Goal: Contribute content: Add original content to the website for others to see

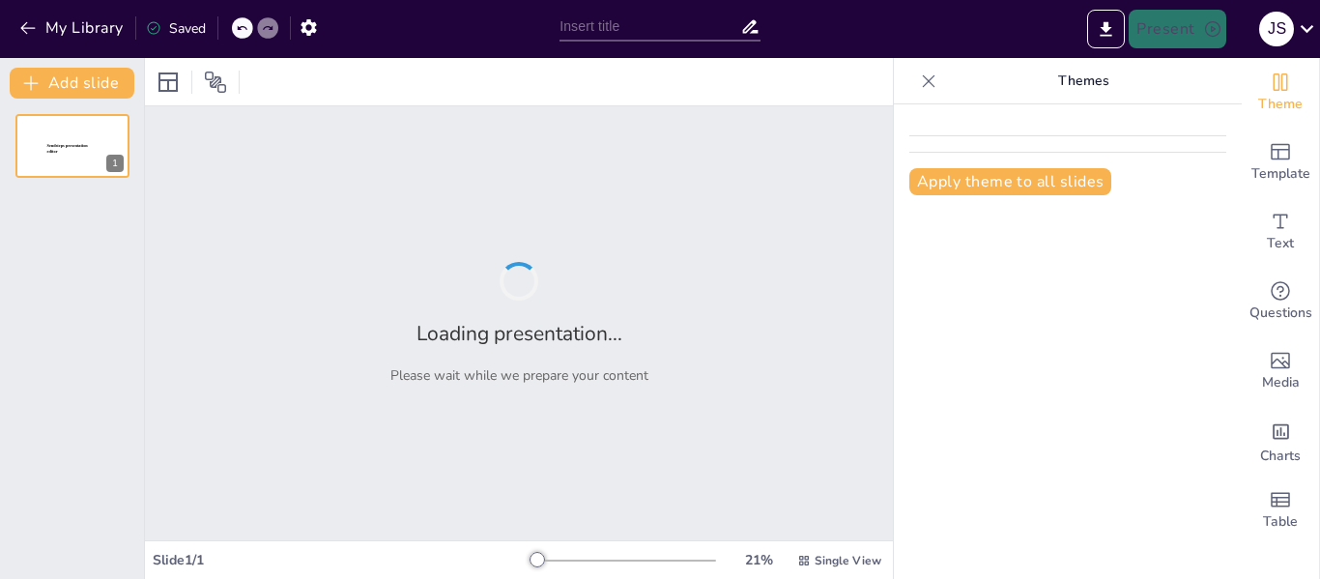
type input "Tipos de Bases de Datos NoSQL y sus Aplicaciones"
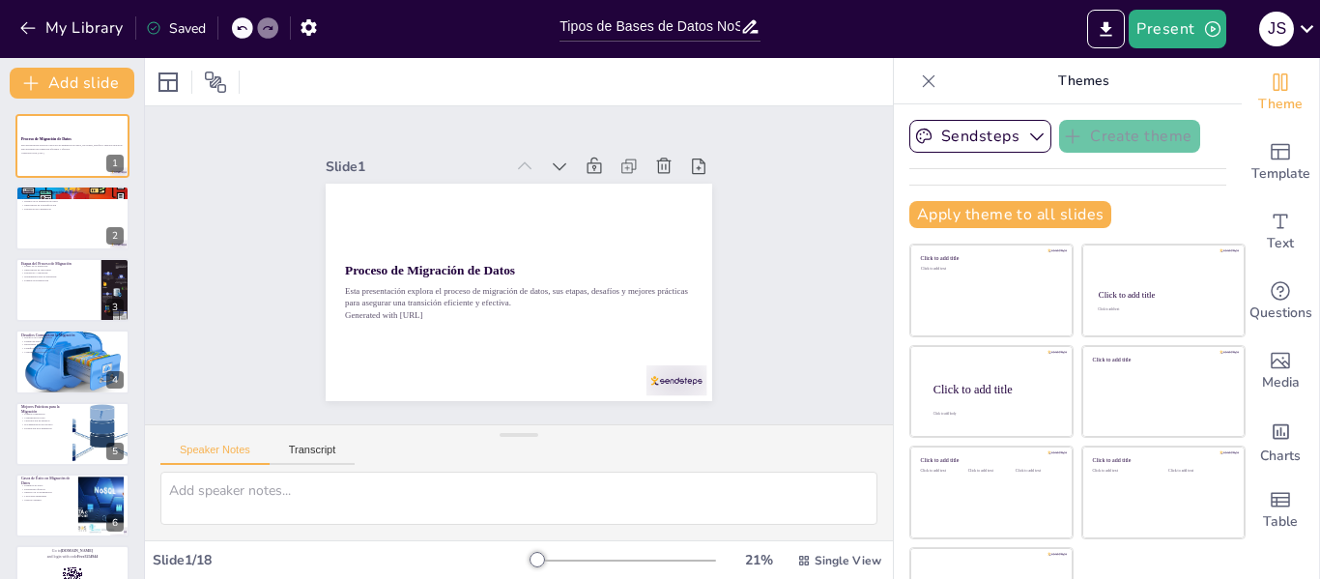
checkbox input "true"
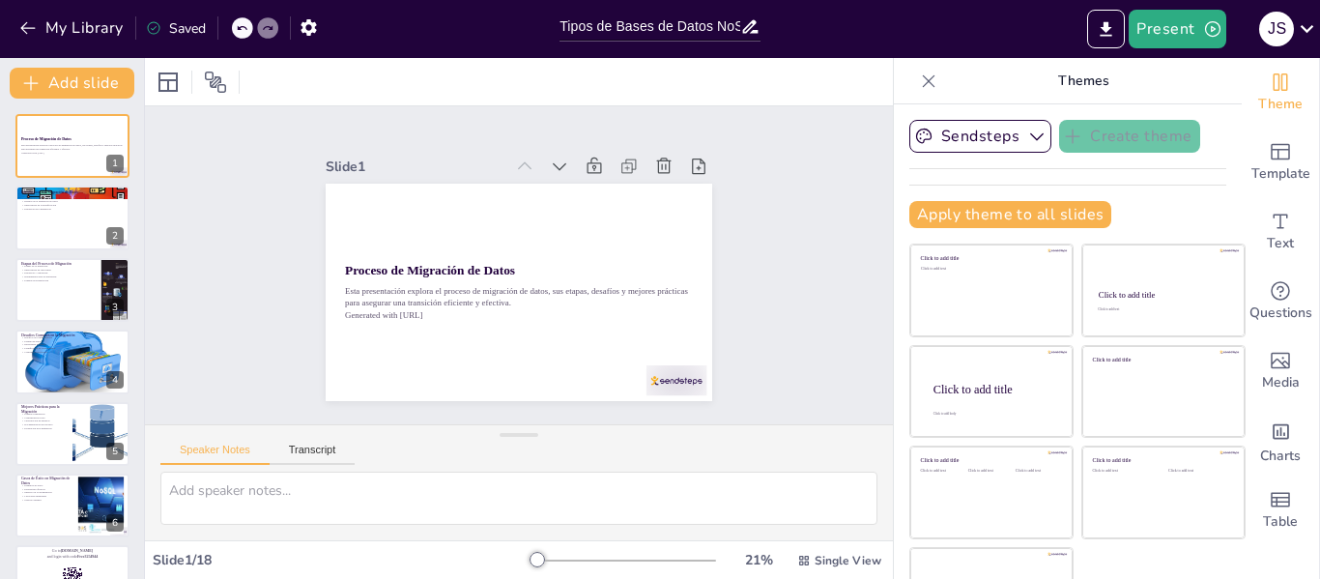
checkbox input "true"
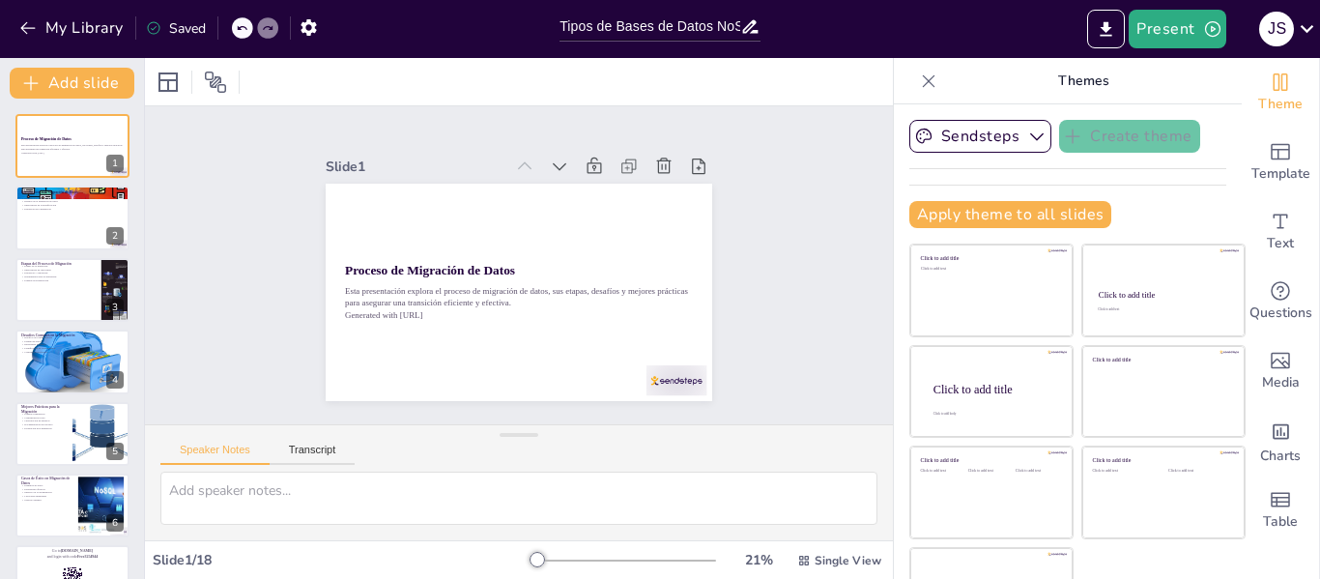
checkbox input "true"
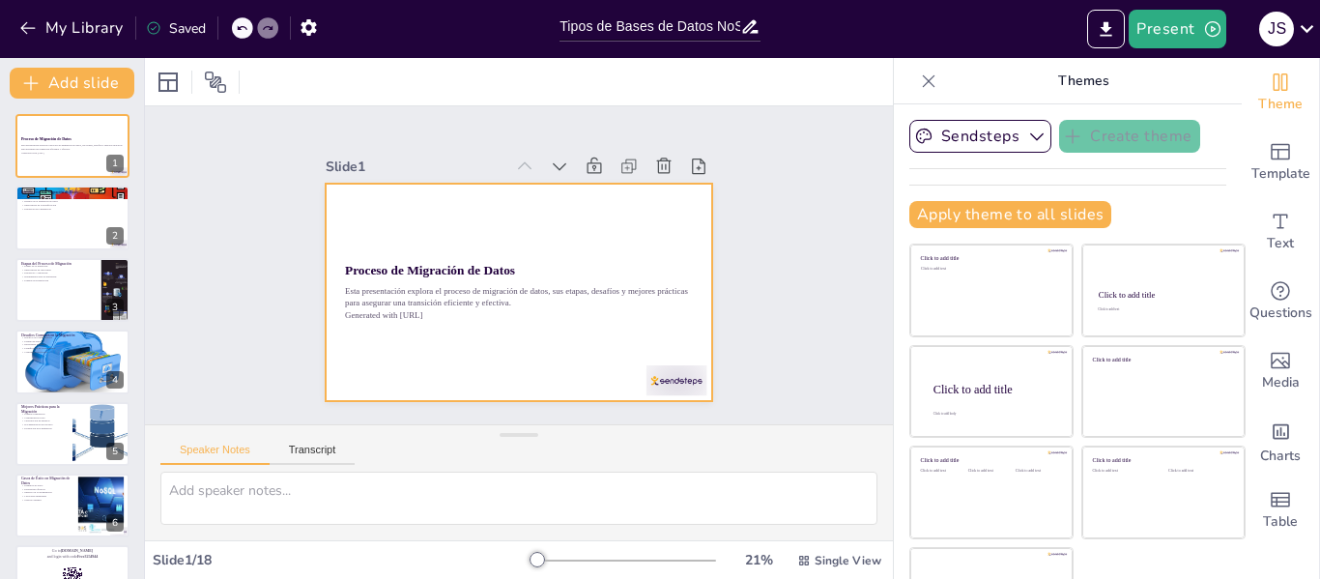
checkbox input "true"
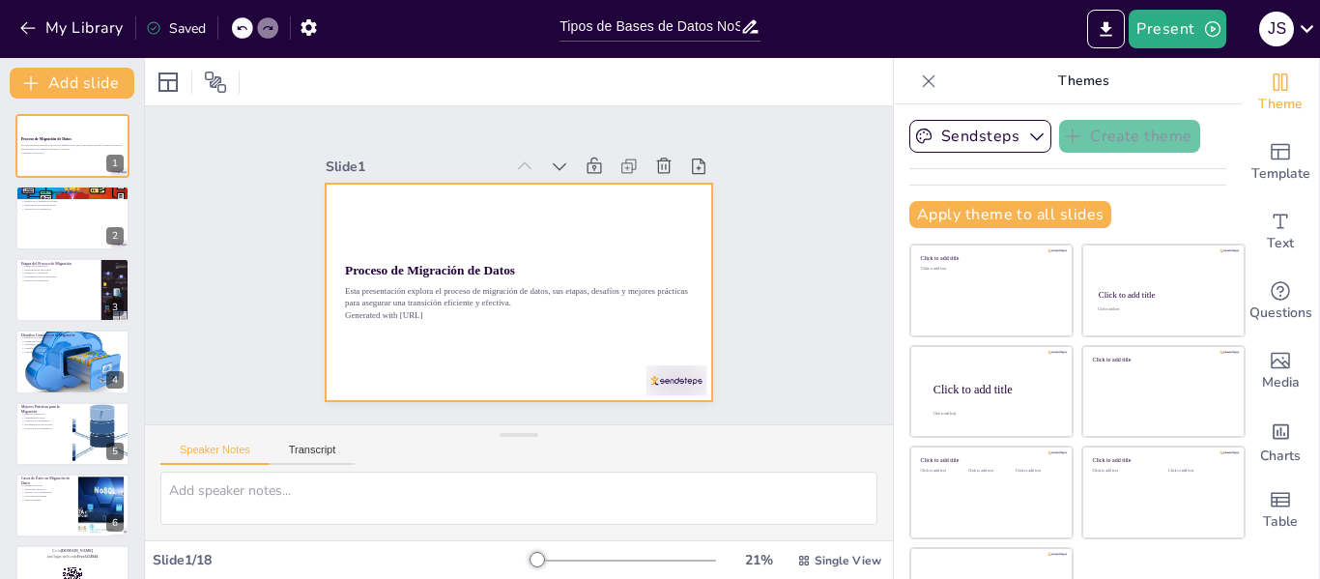
checkbox input "true"
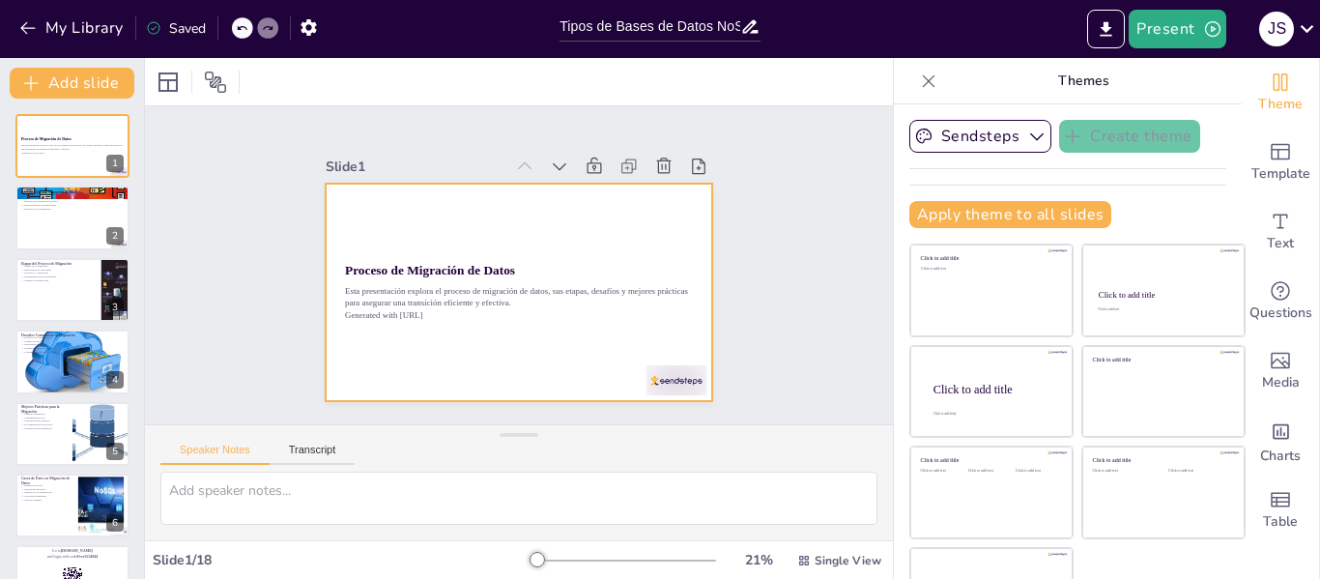
checkbox input "true"
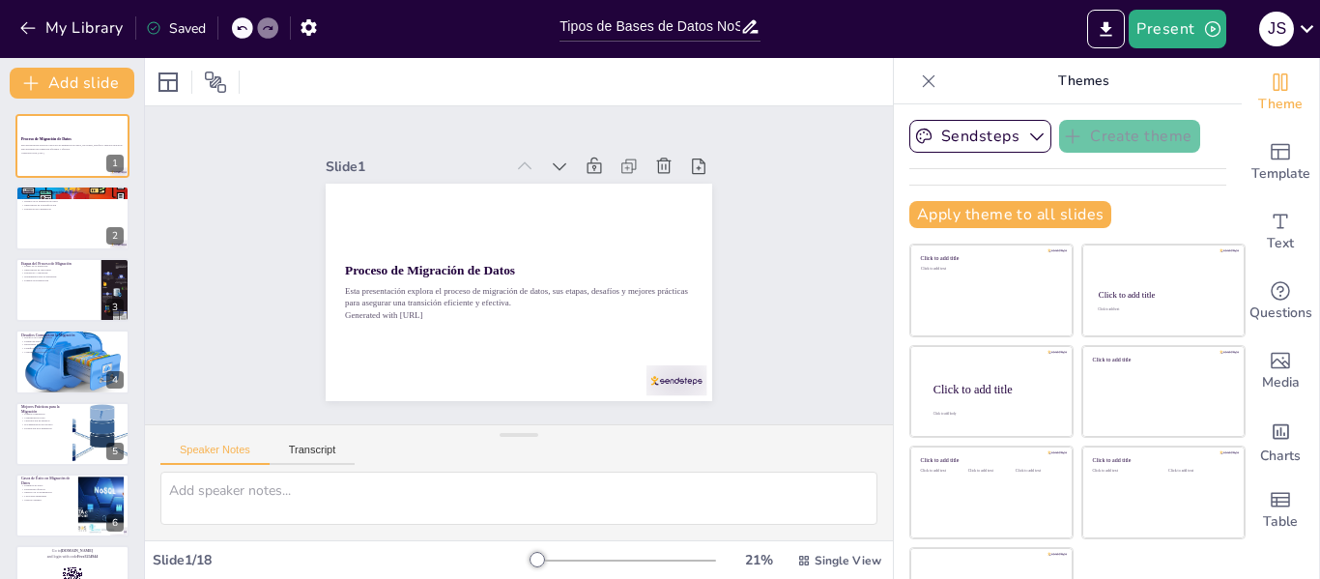
checkbox input "true"
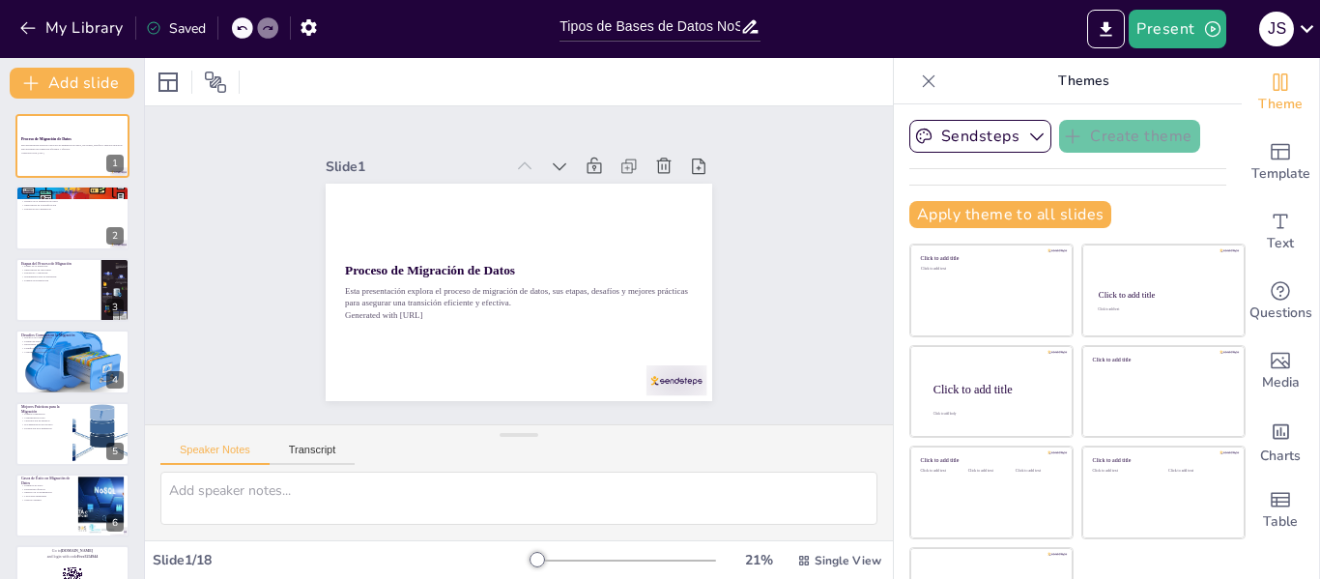
checkbox input "true"
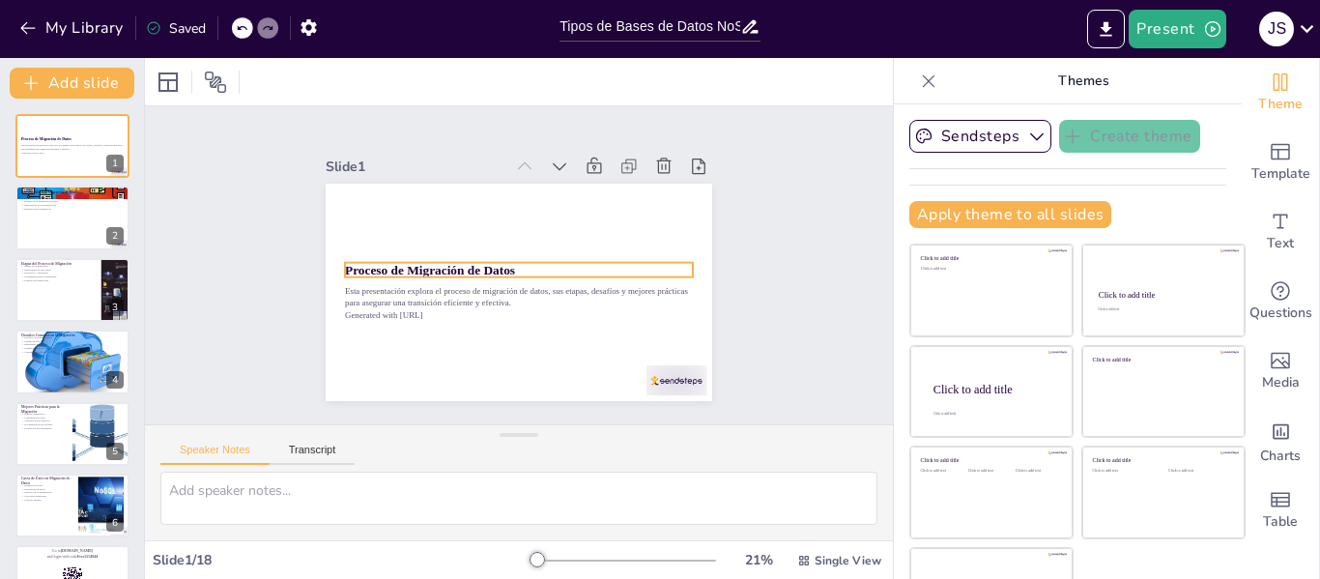
checkbox input "true"
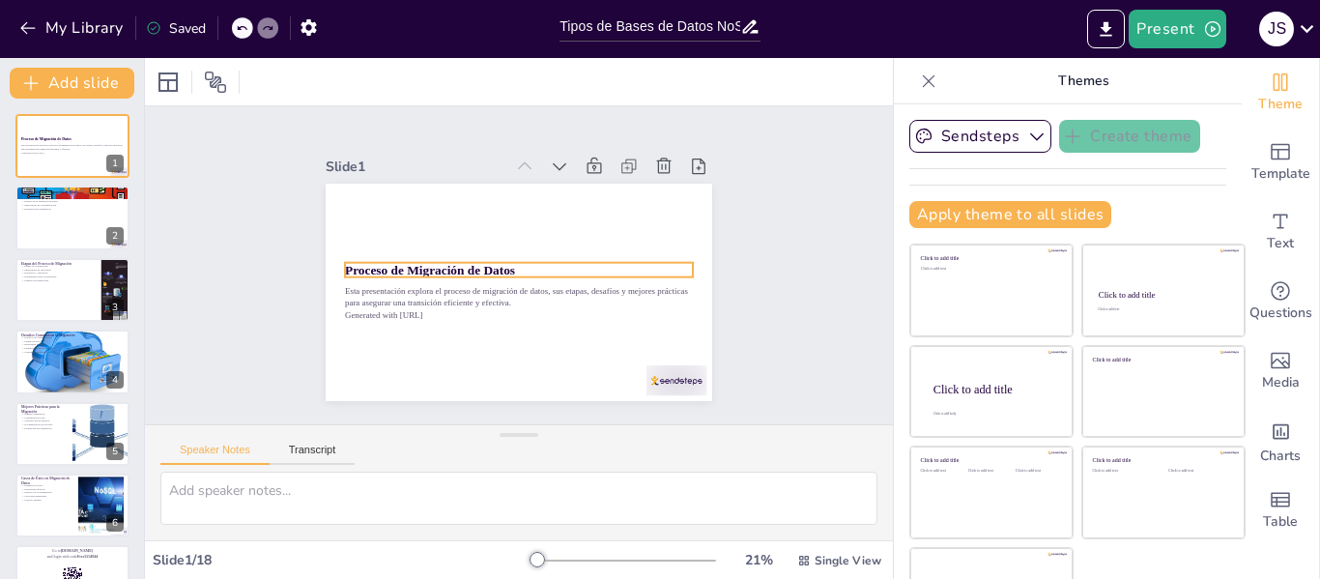
checkbox input "true"
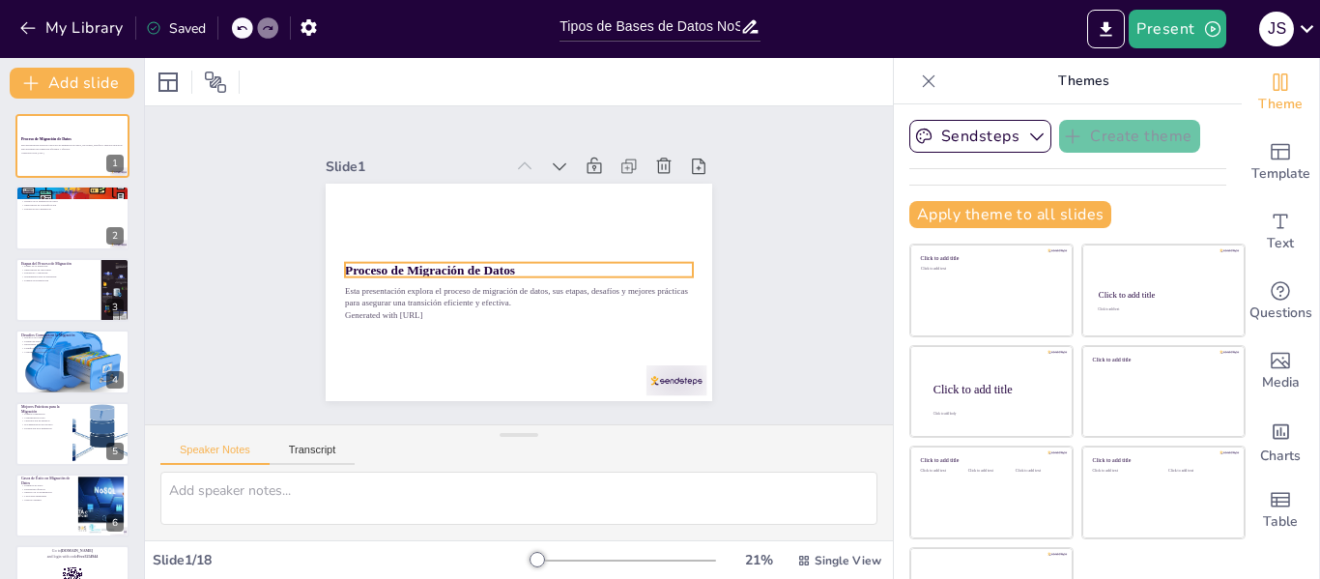
checkbox input "true"
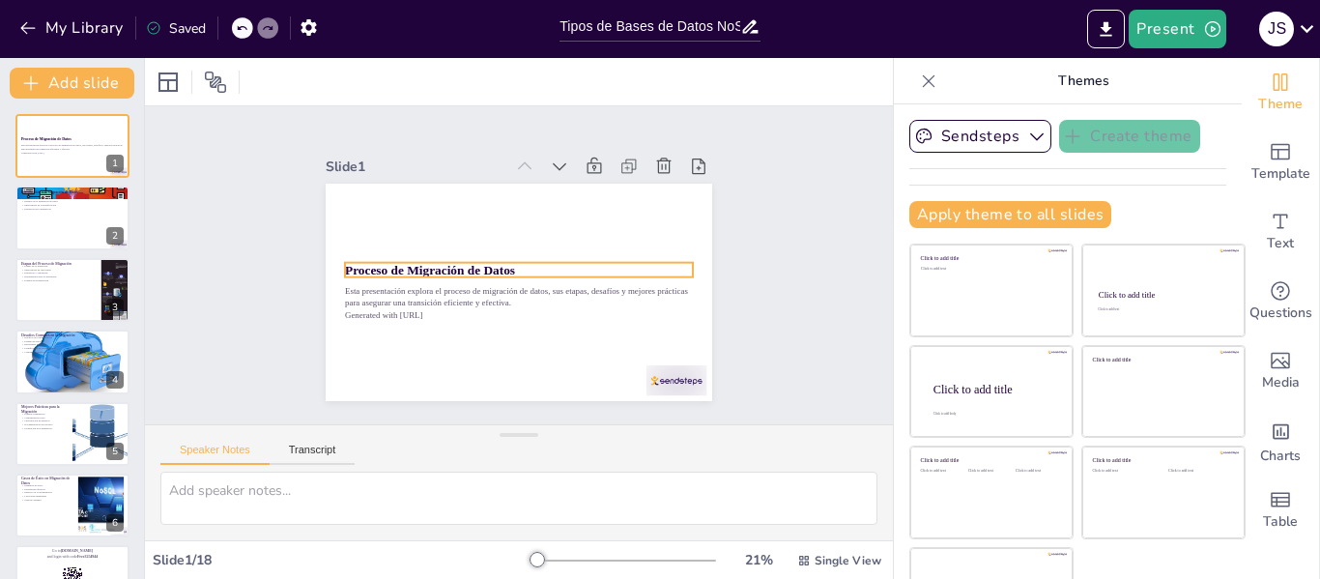
checkbox input "true"
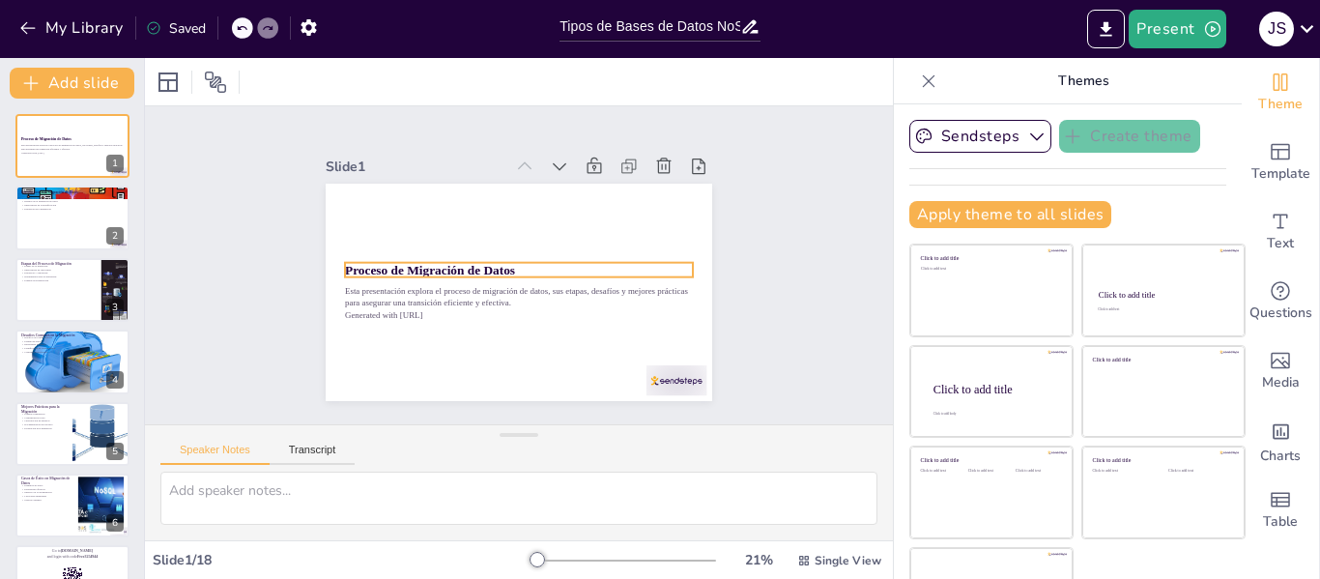
checkbox input "true"
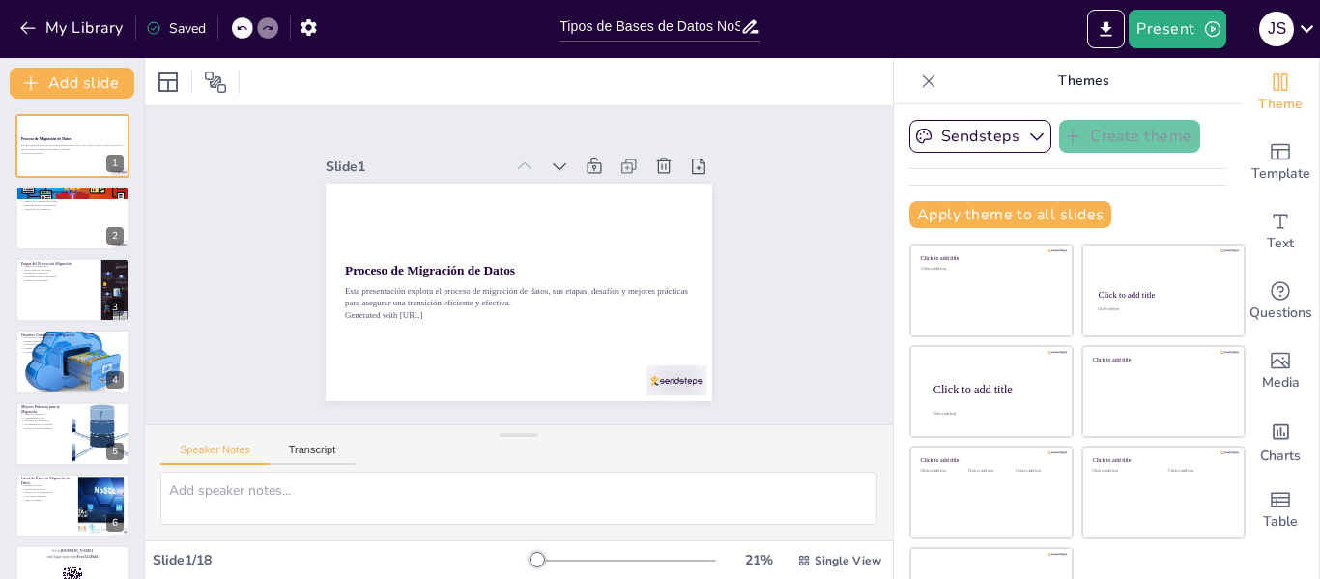
checkbox input "true"
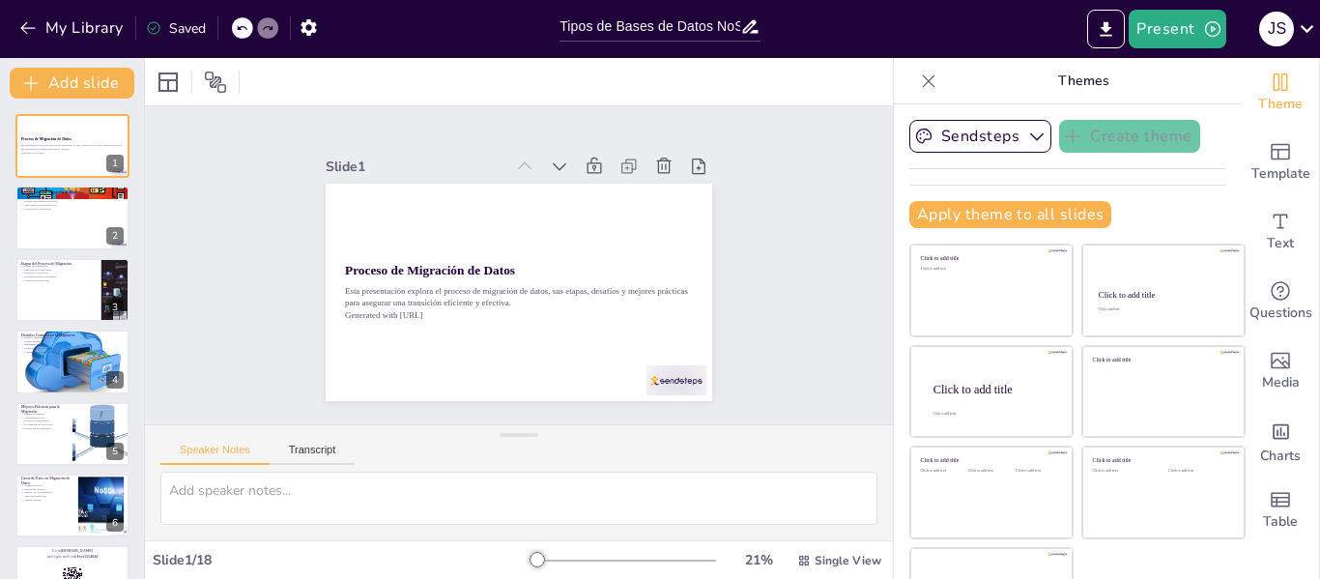
checkbox input "true"
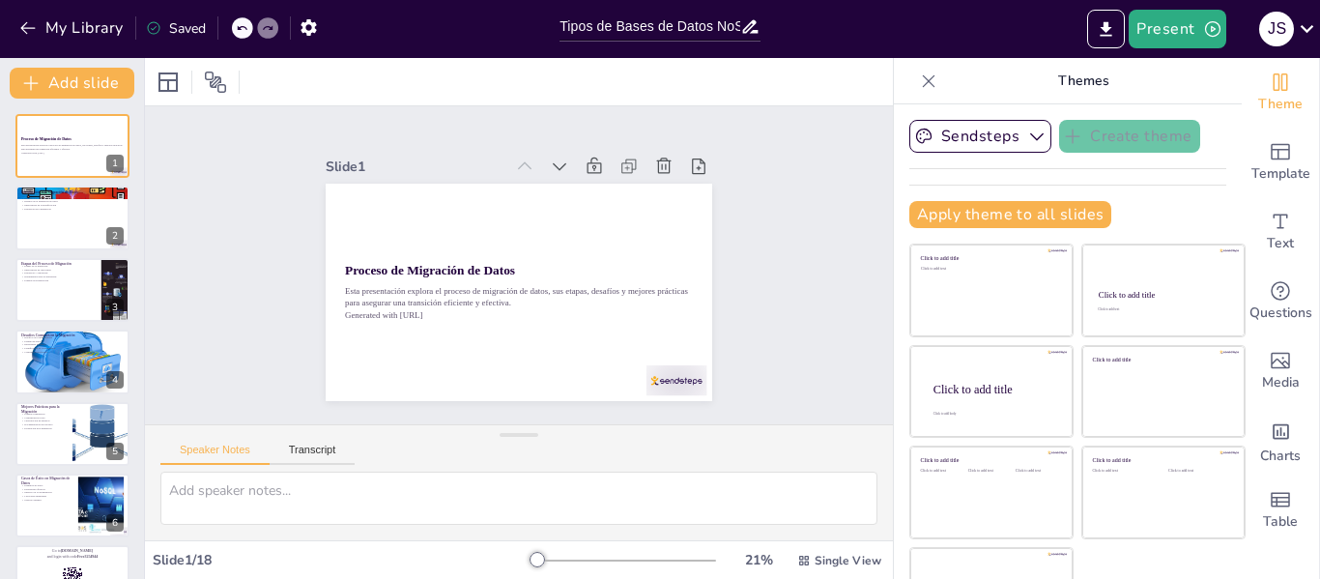
checkbox input "true"
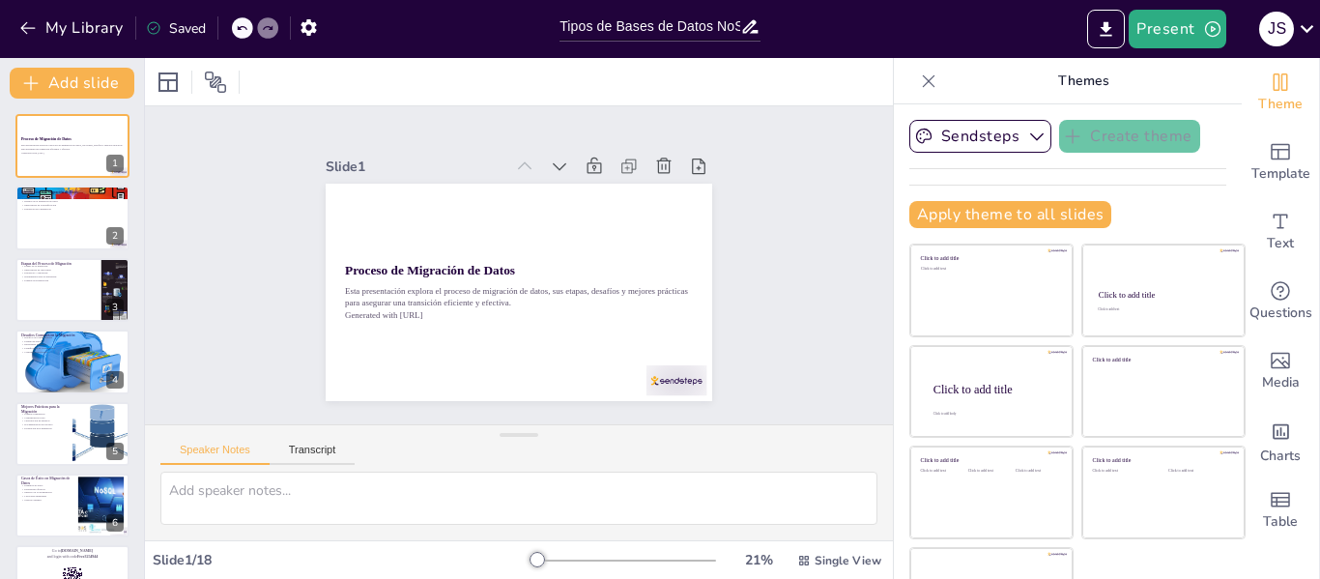
checkbox input "true"
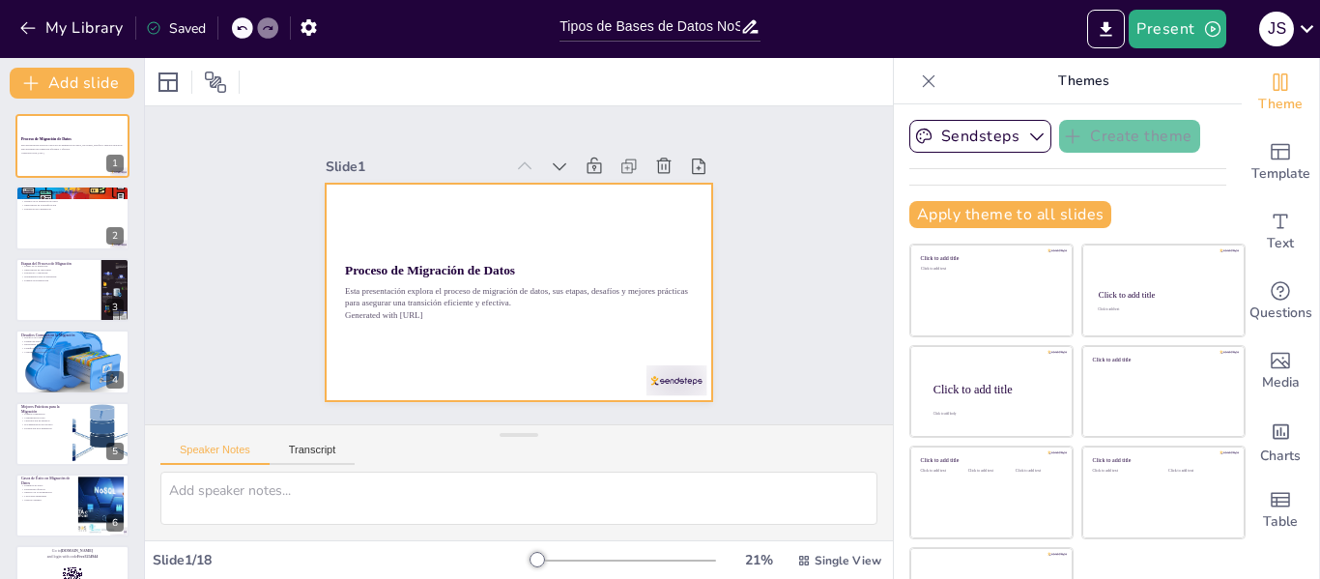
checkbox input "true"
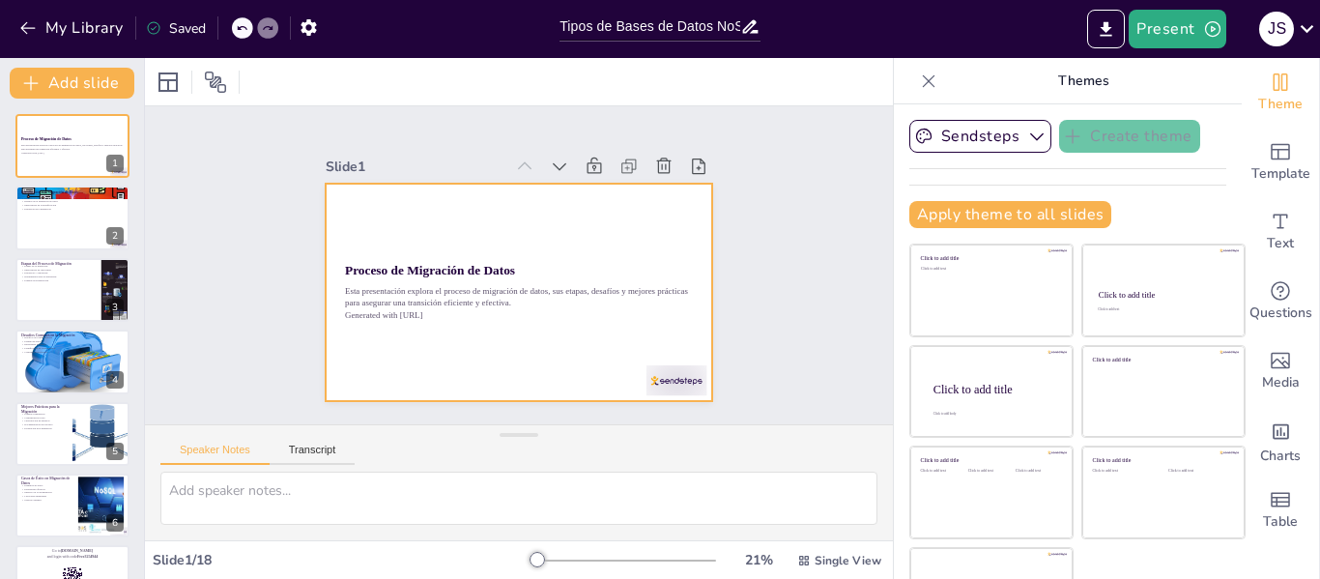
checkbox input "true"
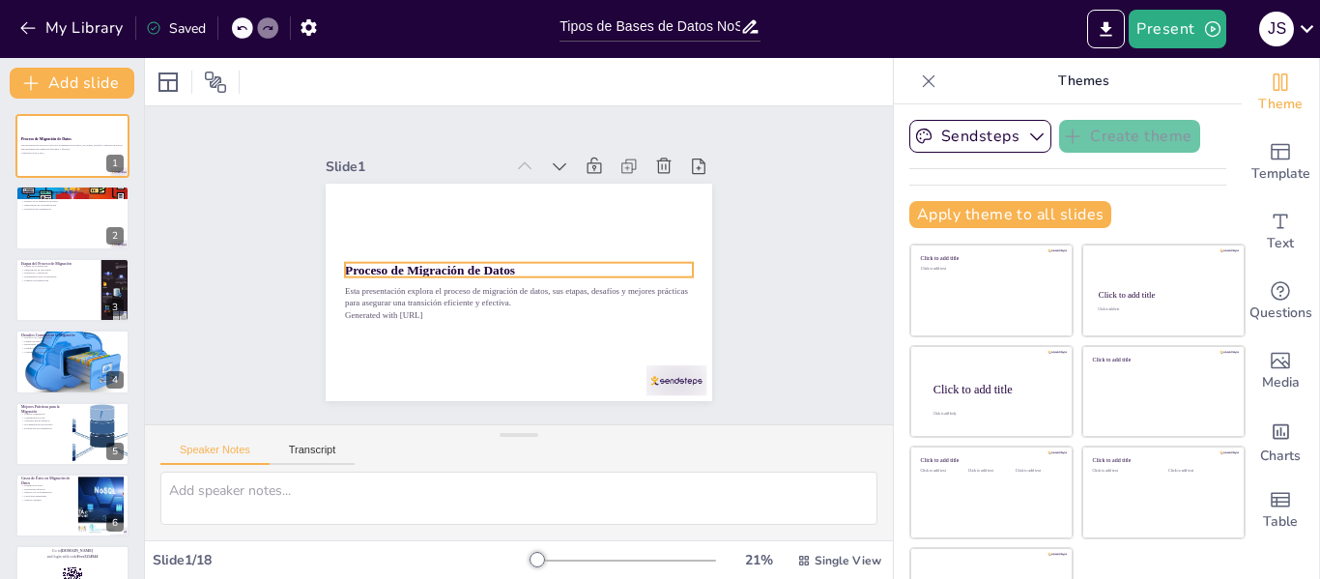
checkbox input "true"
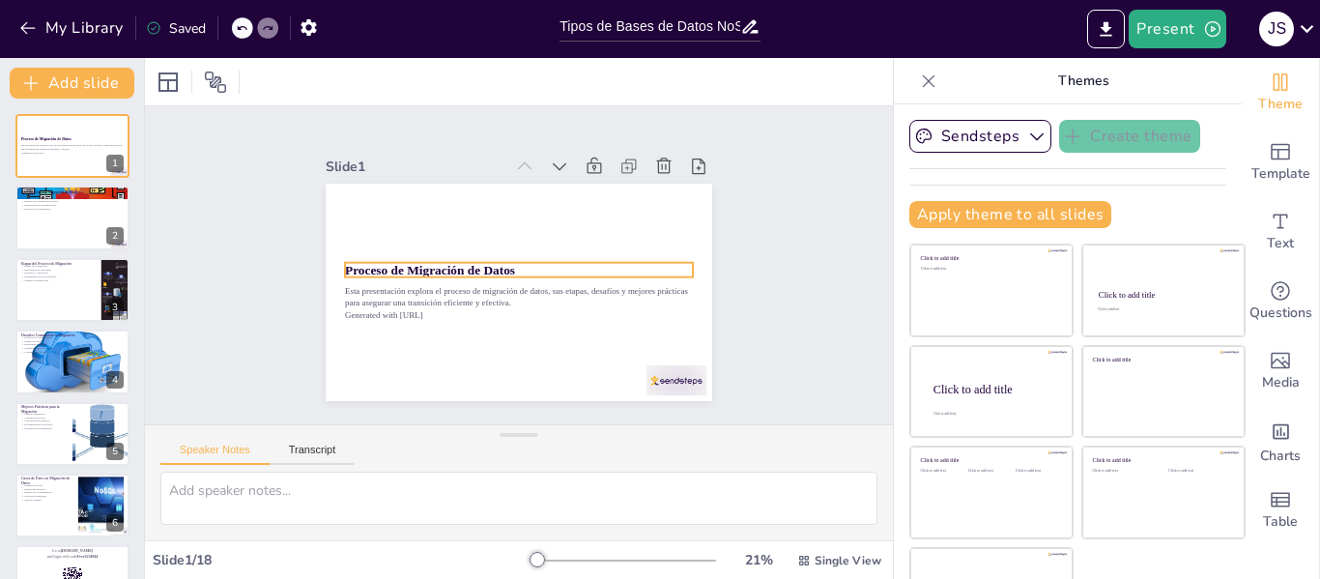
checkbox input "true"
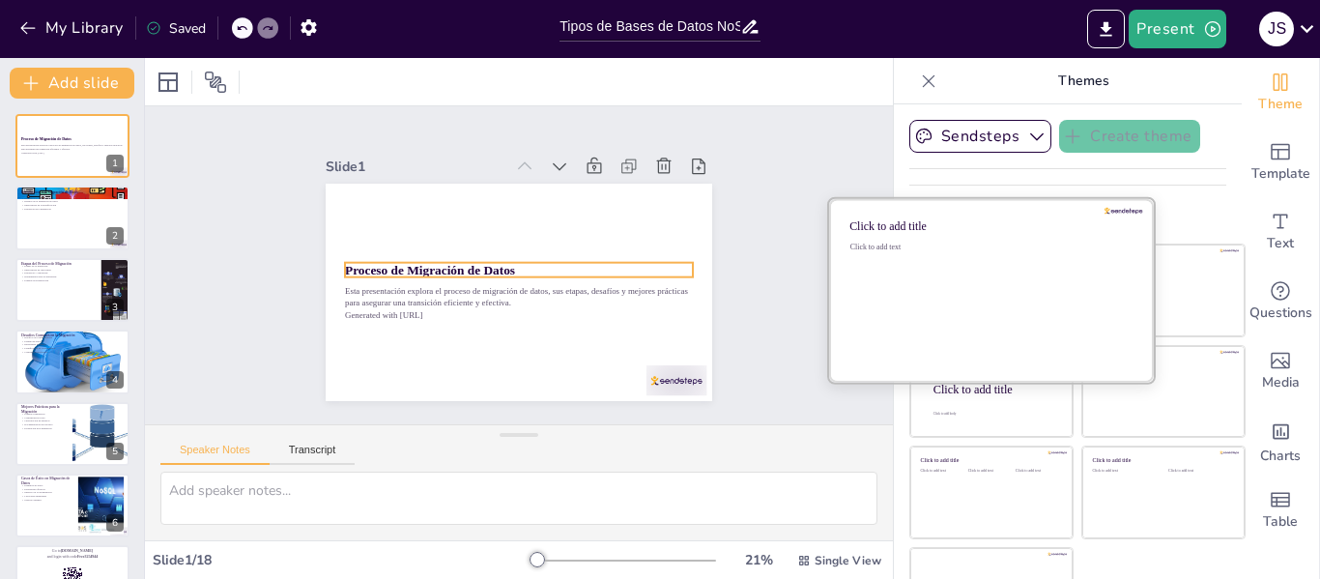
checkbox input "true"
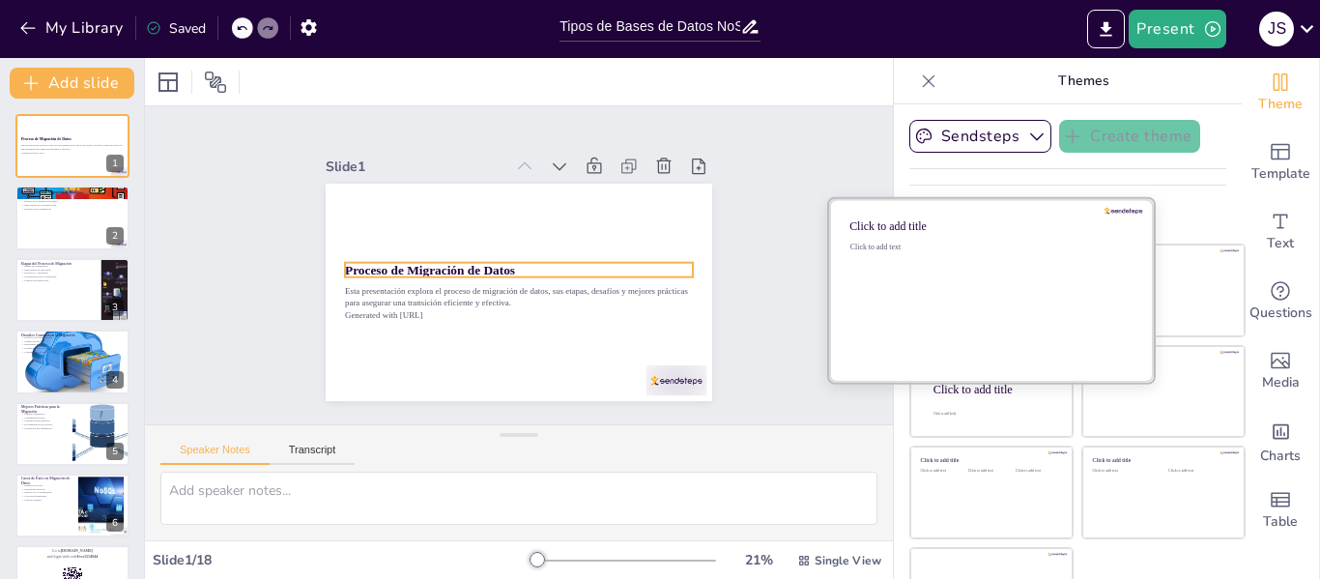
checkbox input "true"
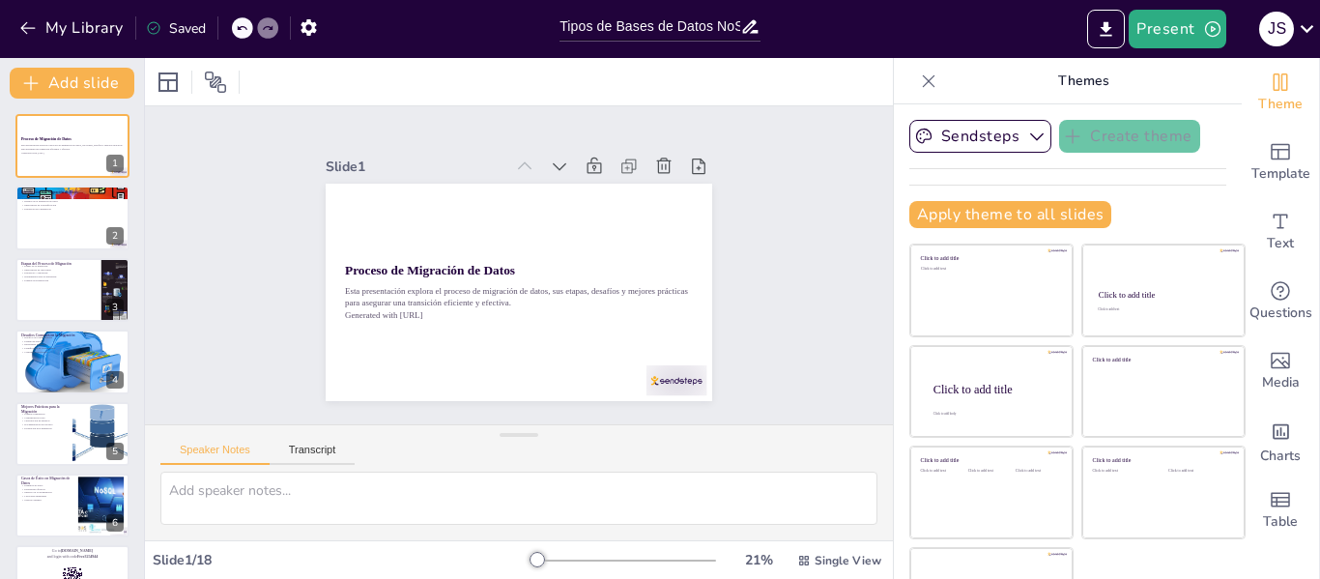
checkbox input "true"
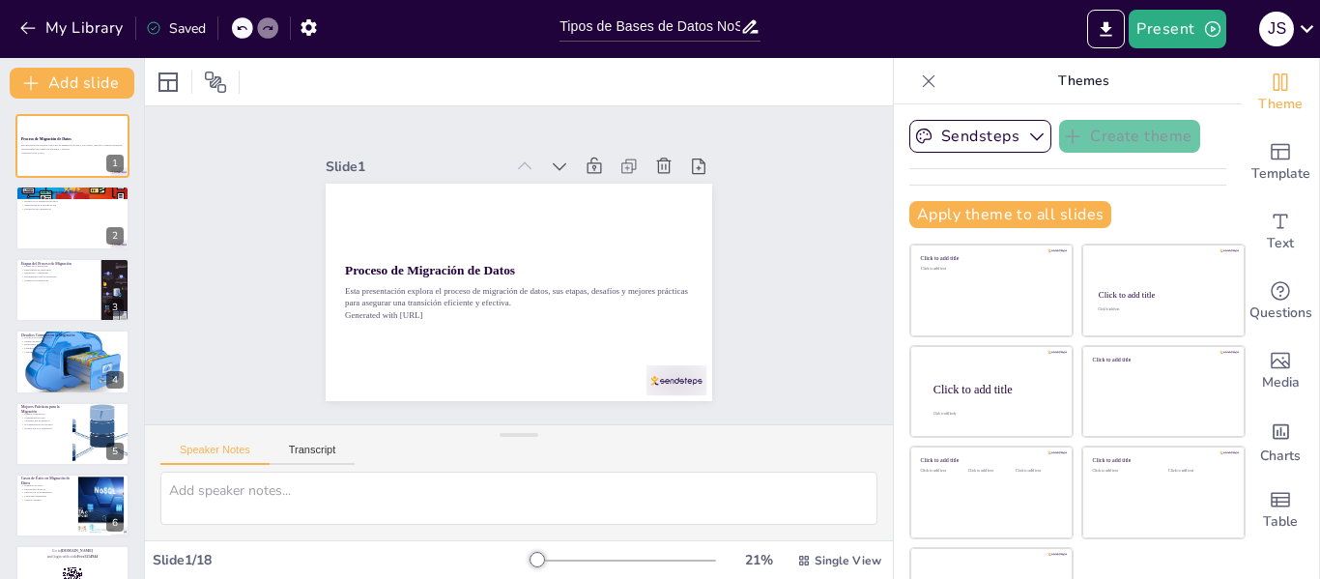
checkbox input "true"
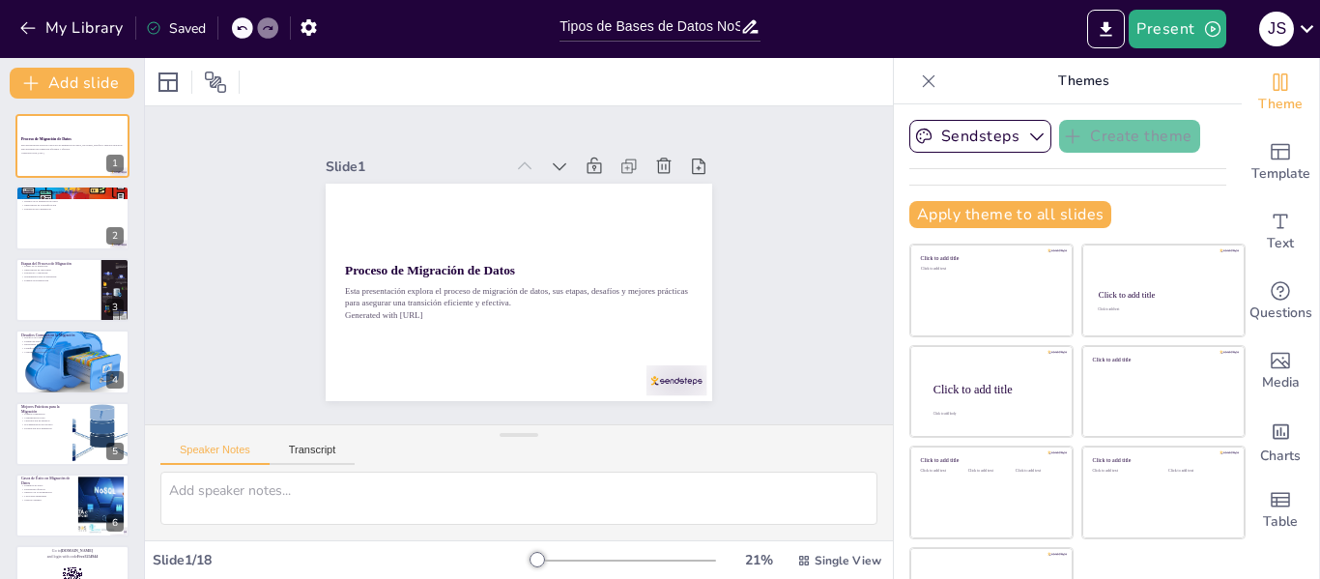
checkbox input "true"
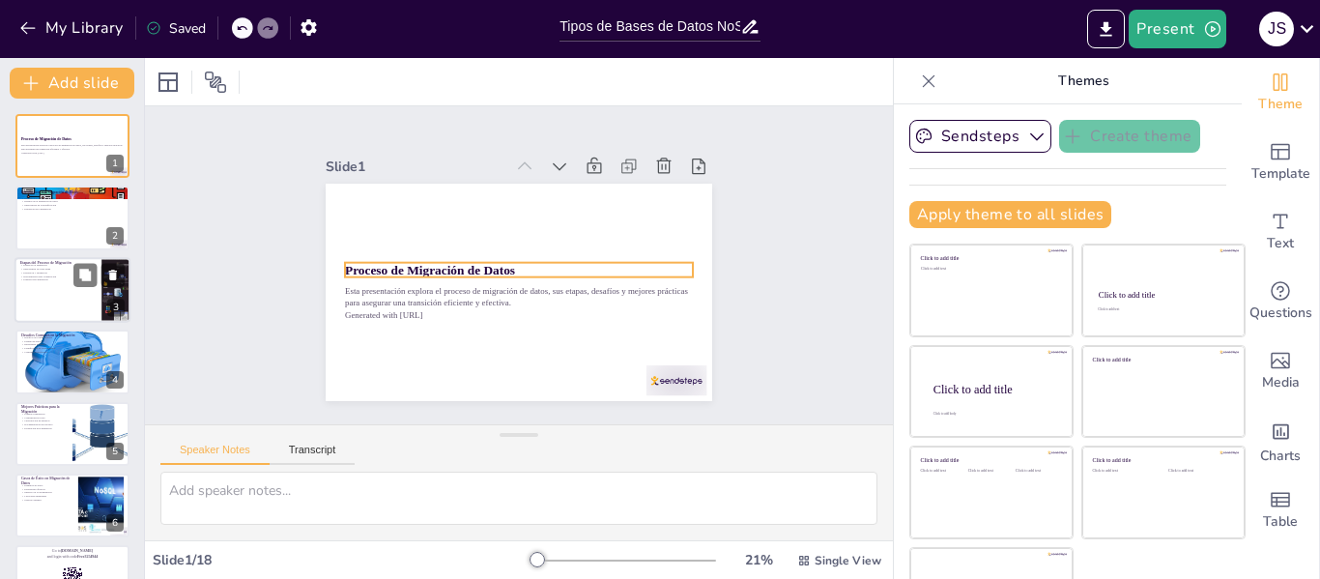
checkbox input "true"
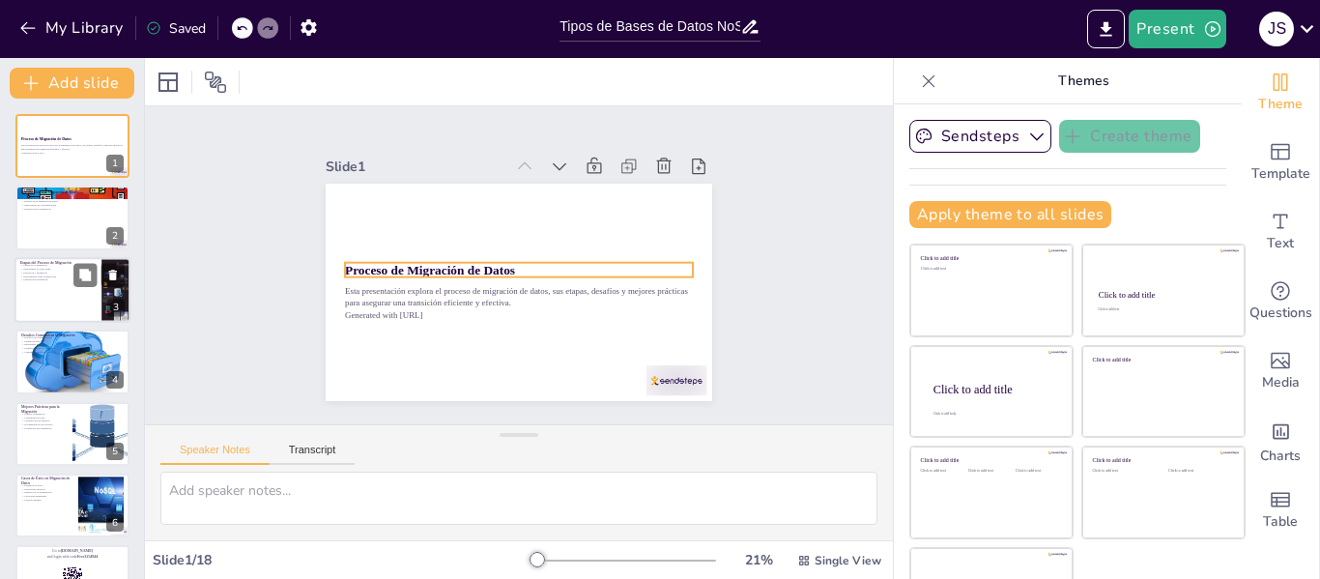
checkbox input "true"
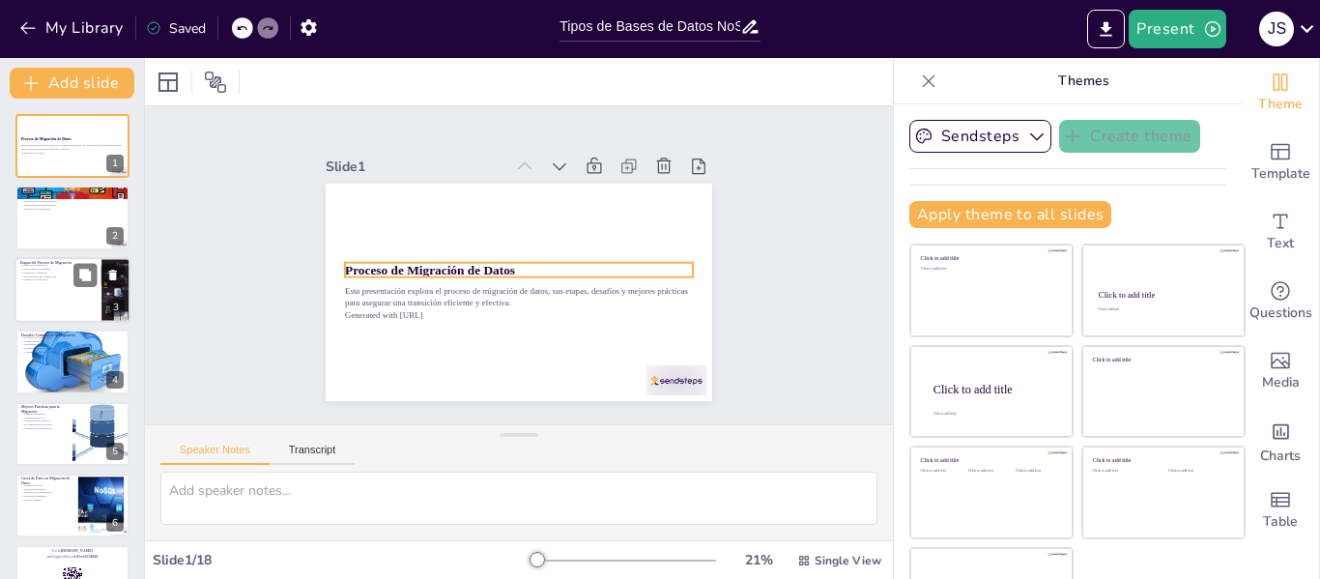
checkbox input "true"
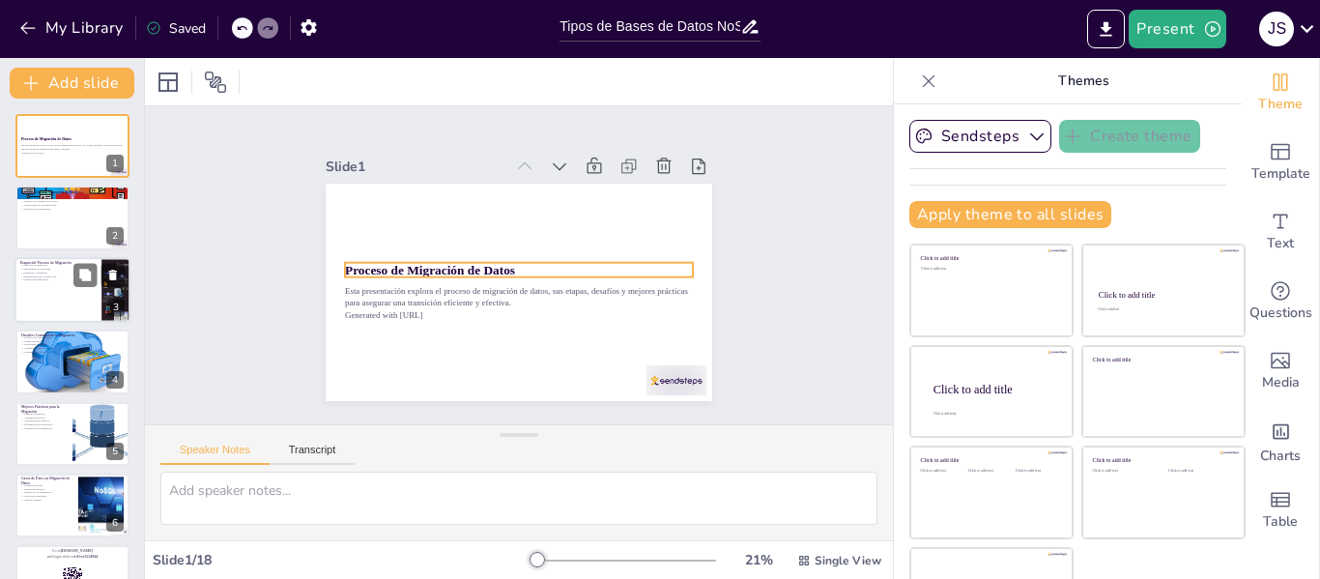
checkbox input "true"
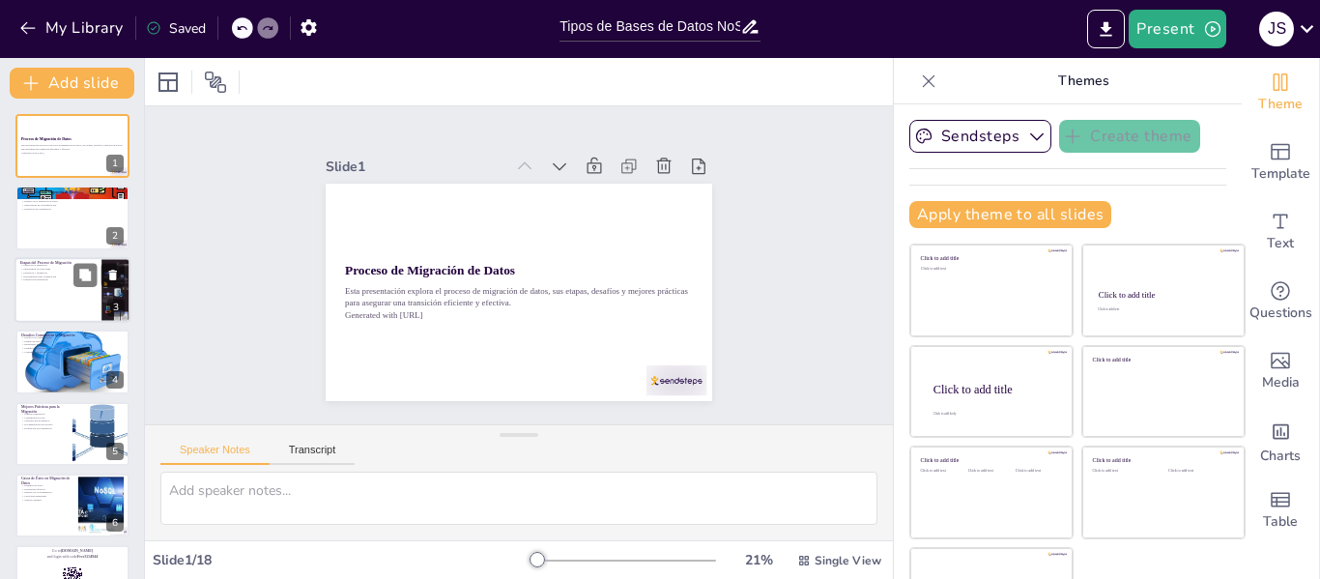
checkbox input "true"
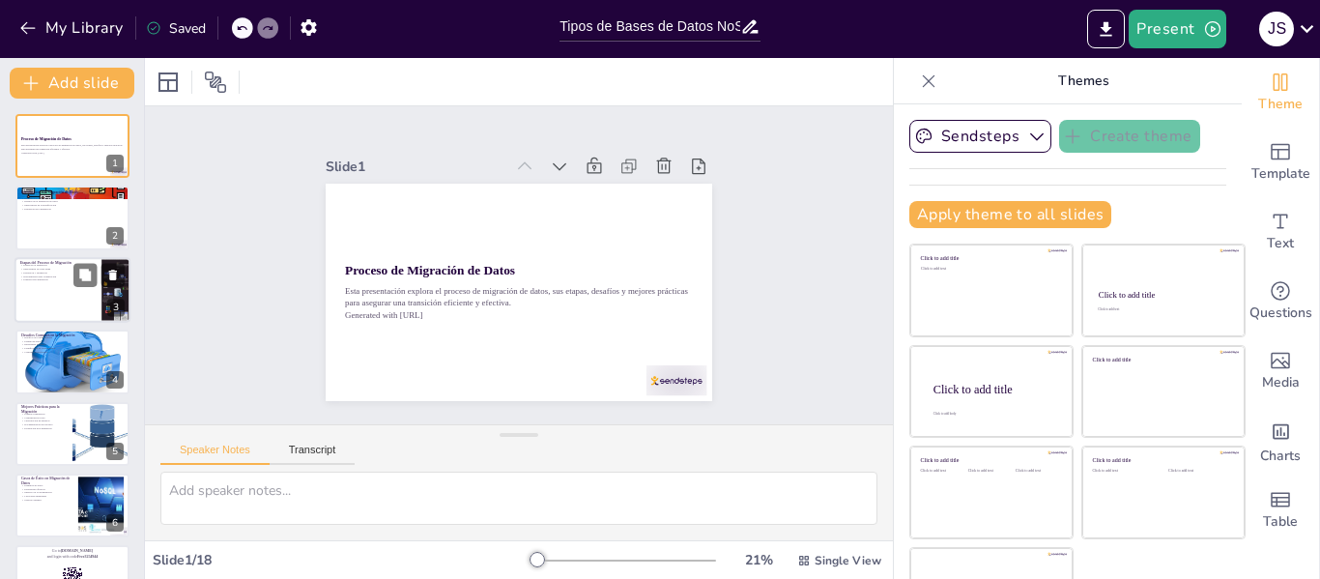
checkbox input "true"
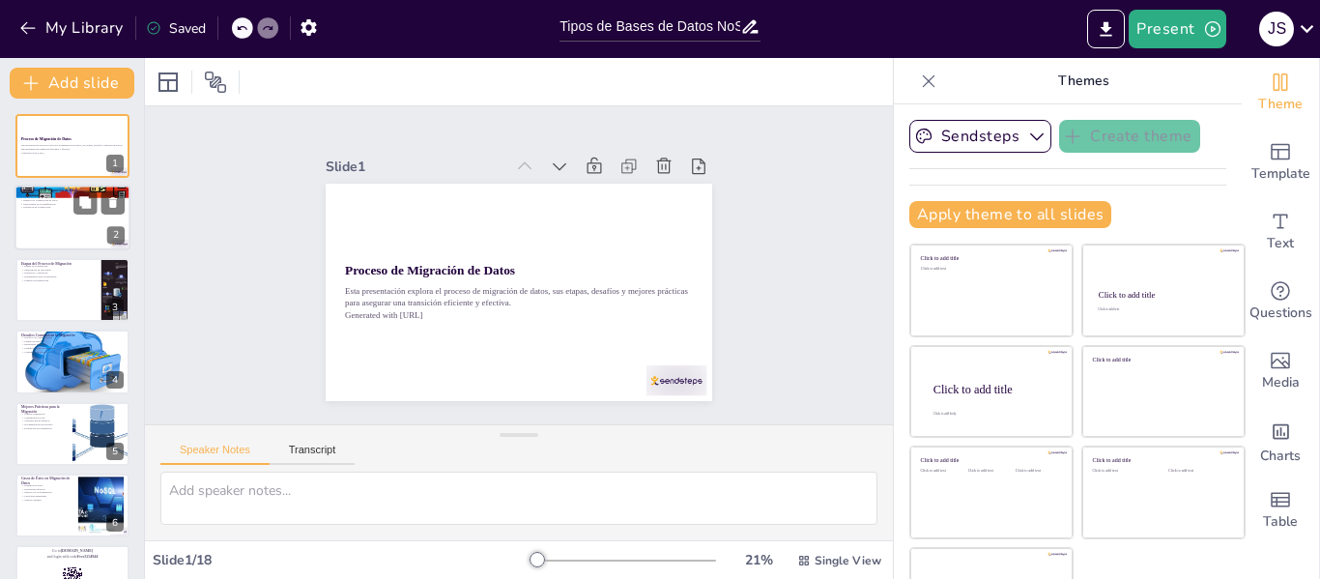
checkbox input "true"
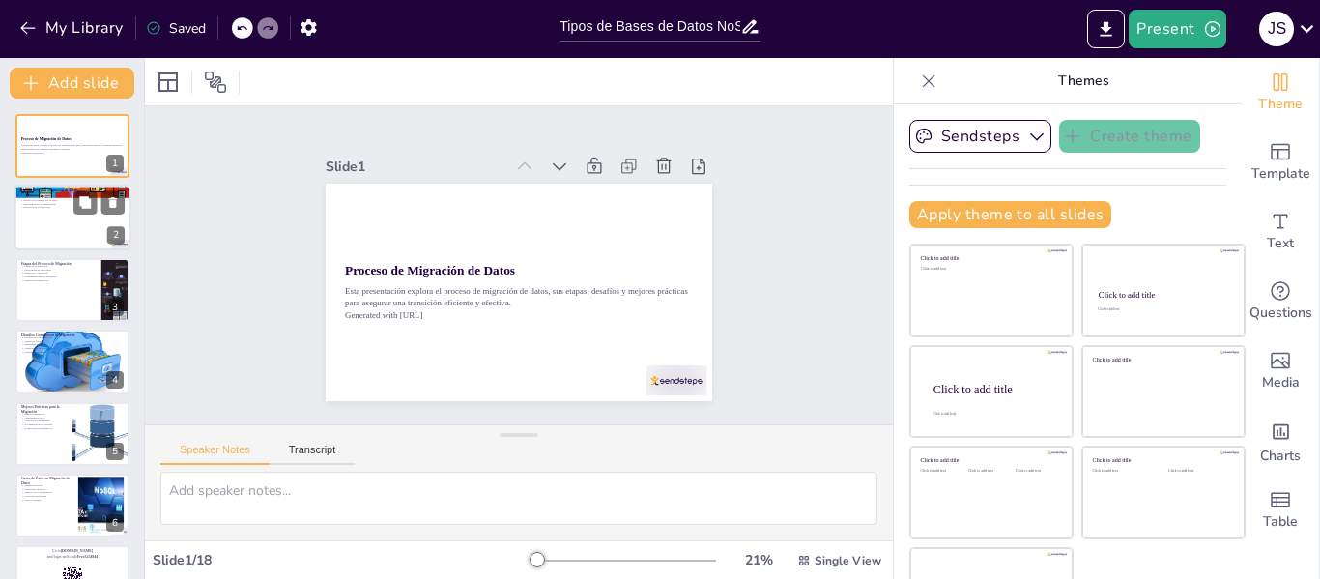
checkbox input "true"
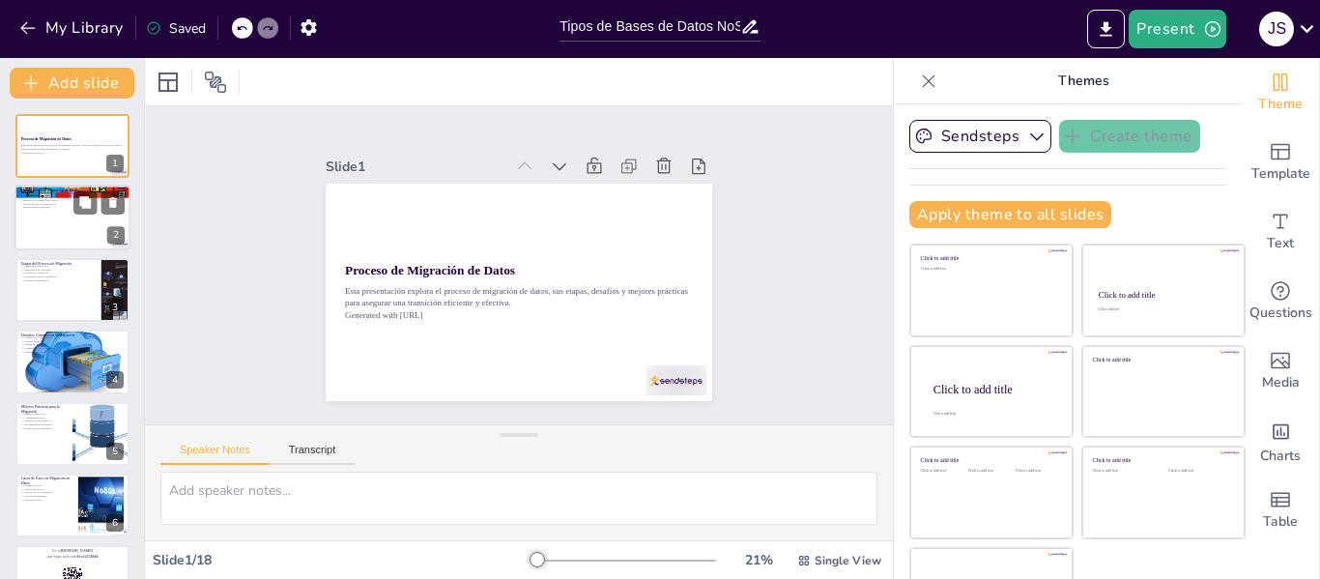
checkbox input "true"
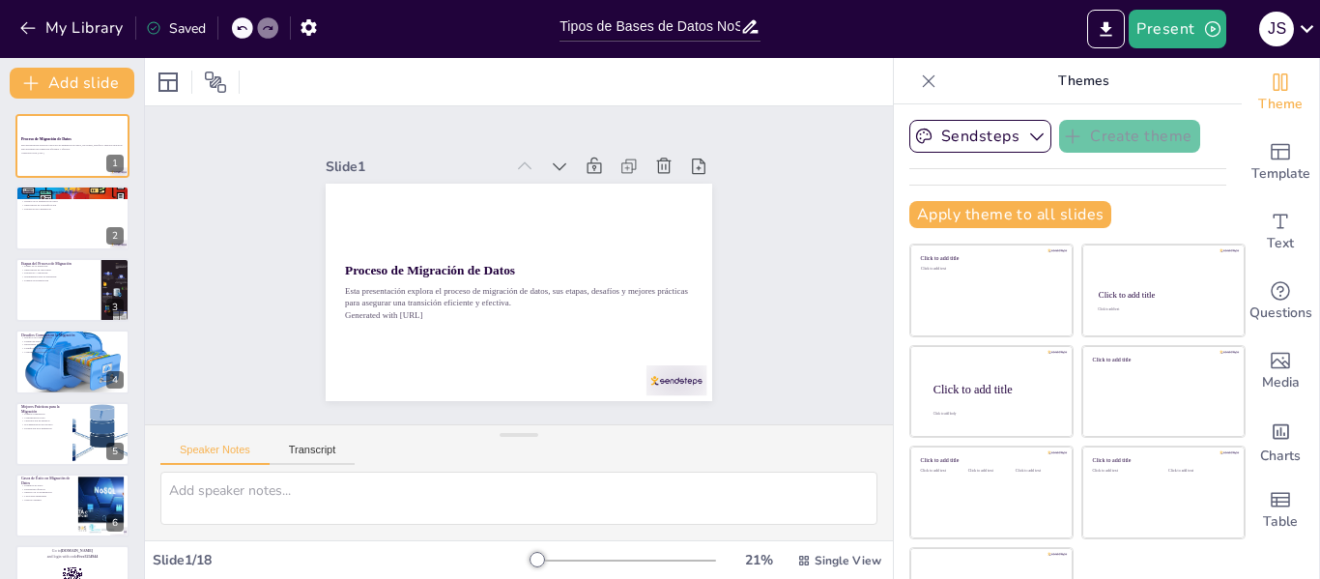
checkbox input "true"
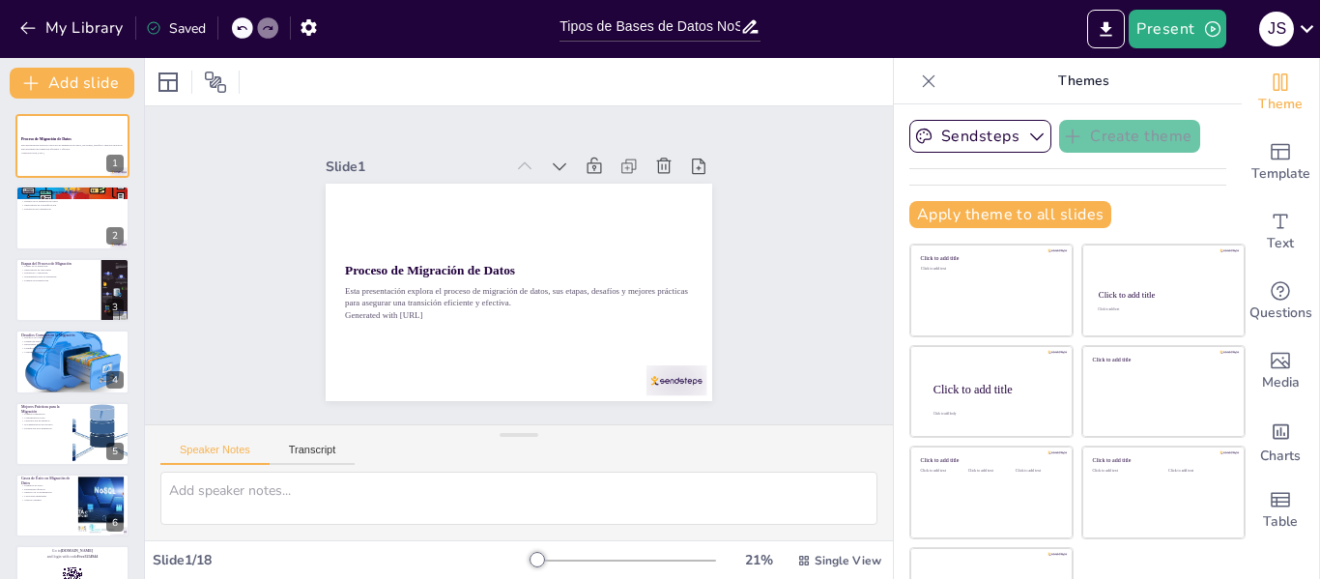
checkbox input "true"
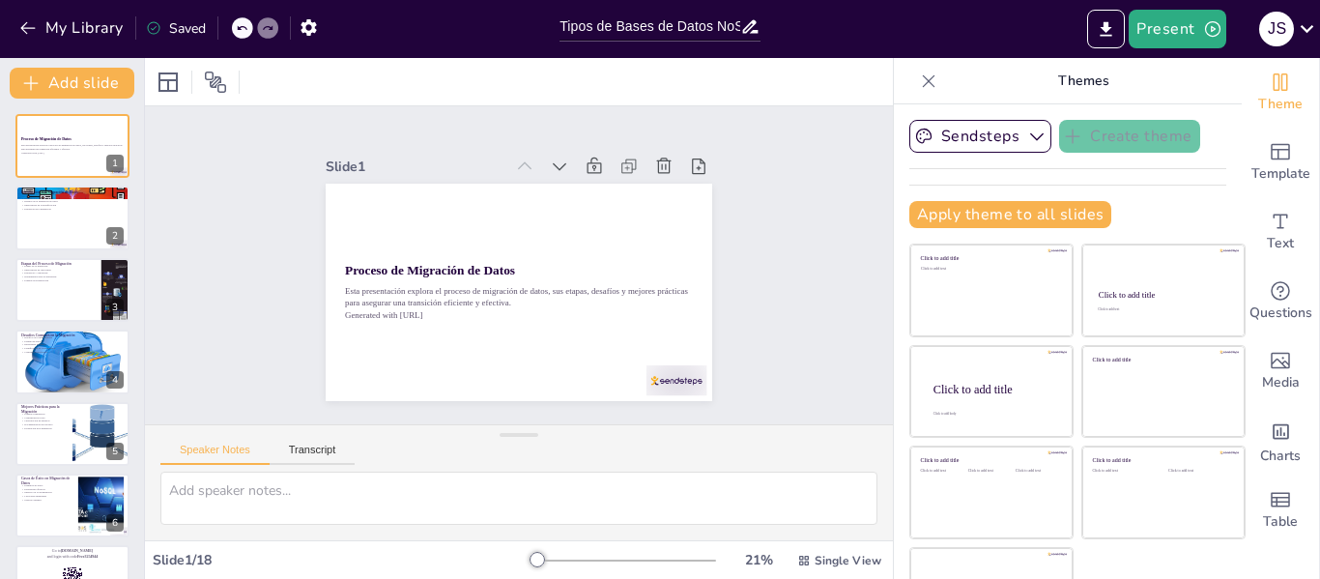
checkbox input "true"
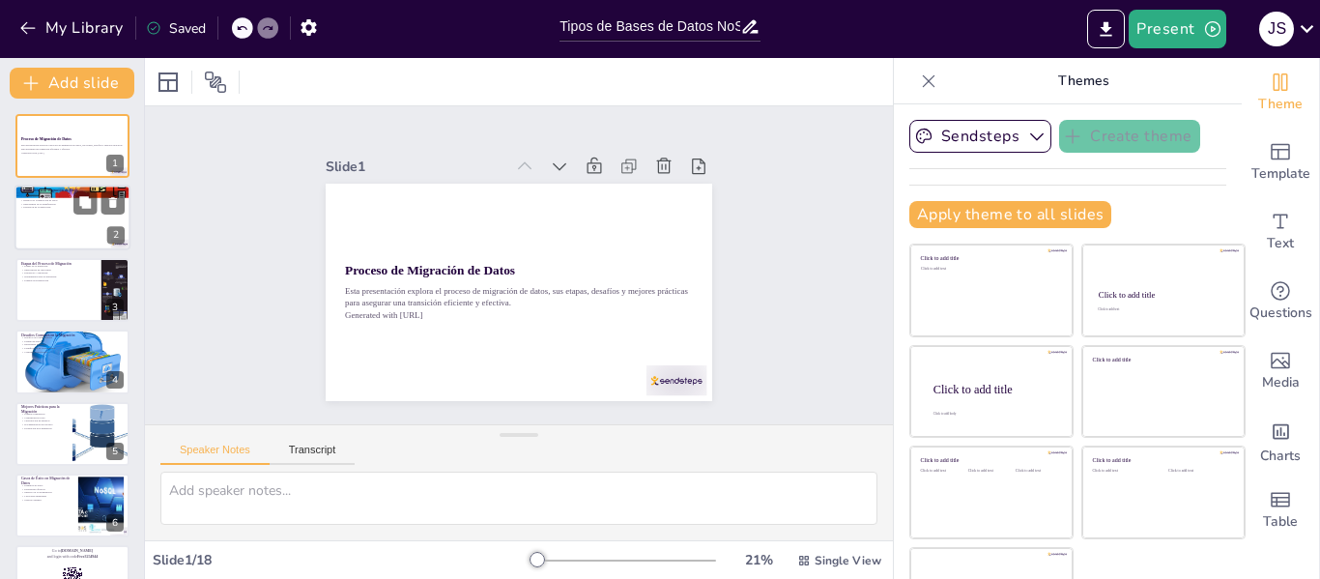
checkbox input "true"
click at [71, 237] on div at bounding box center [72, 219] width 116 height 66
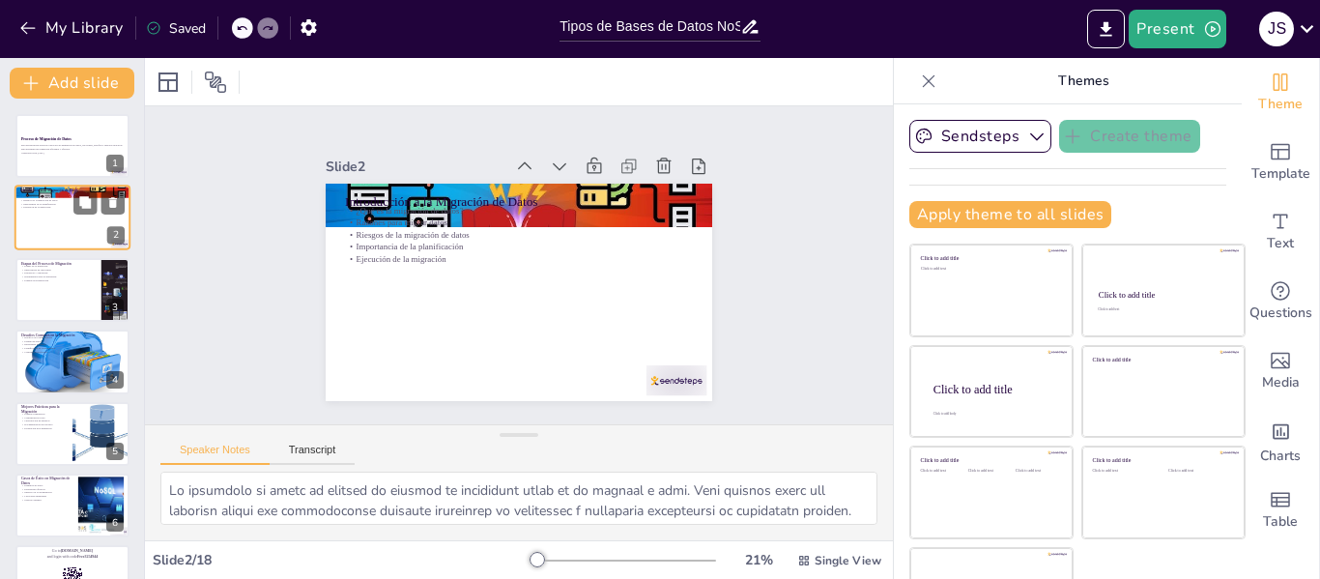
type textarea "Lo ipsumdolo si ametc ad elitsed do eiusmod te incididunt utlab et do magnaal e…"
checkbox input "true"
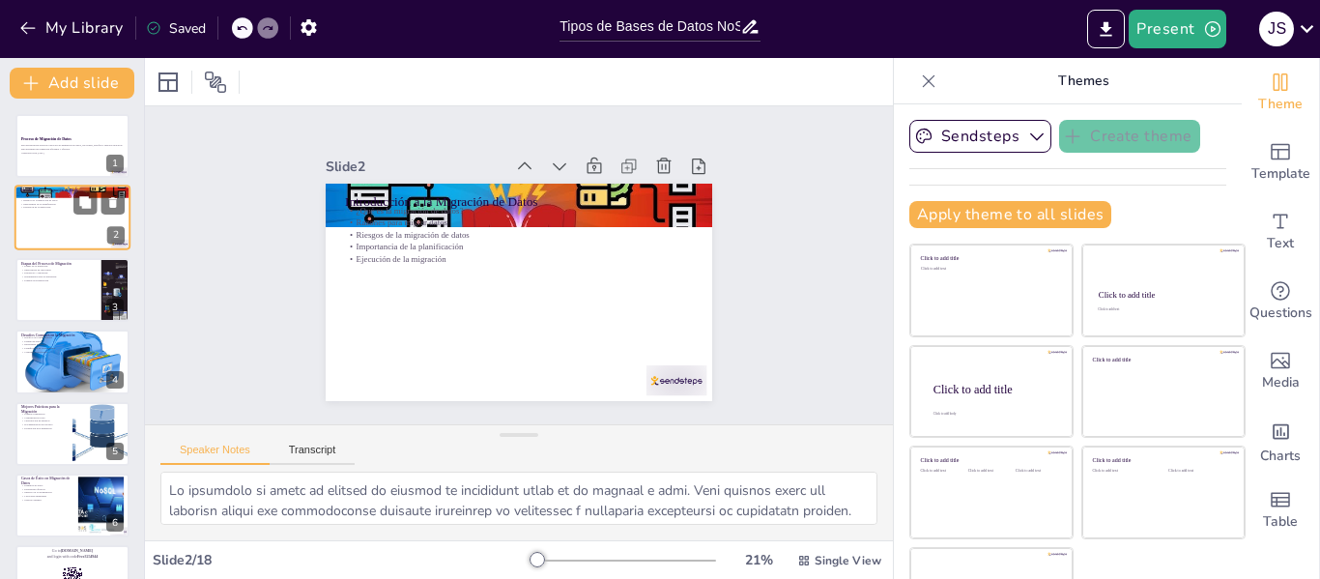
checkbox input "true"
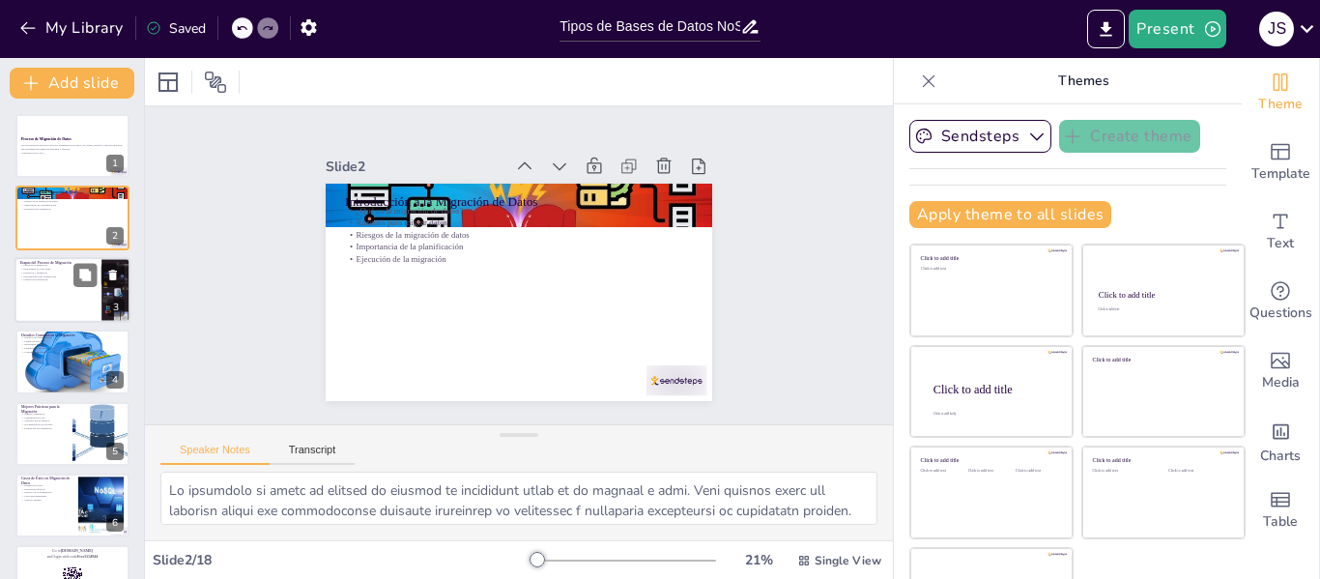
checkbox input "true"
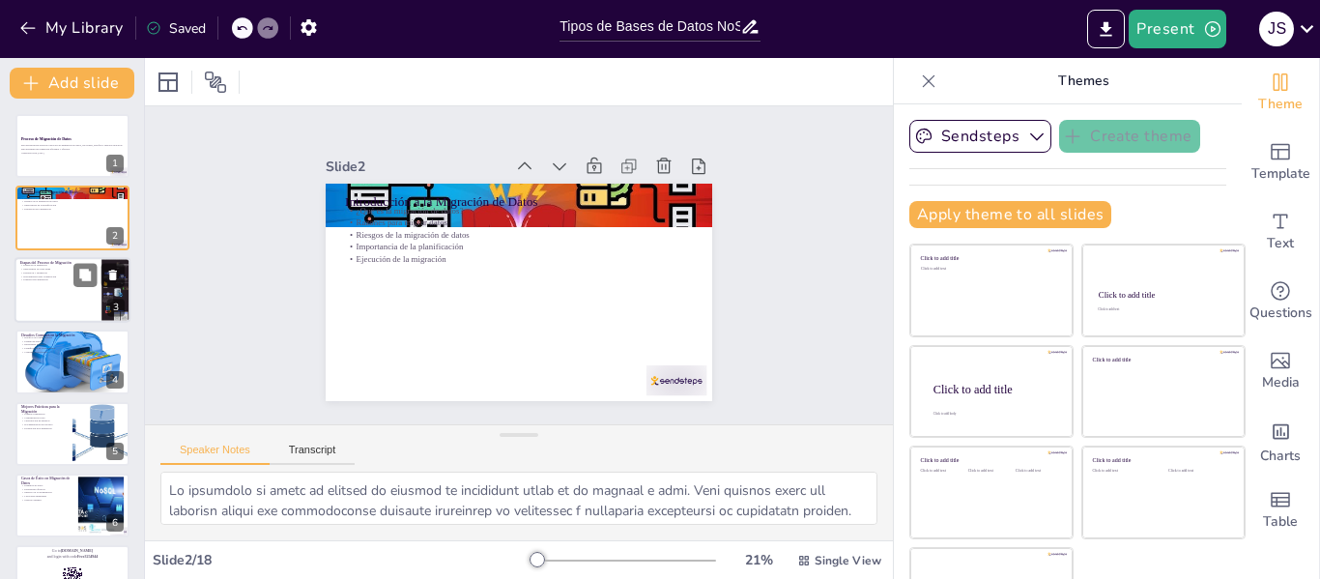
checkbox input "true"
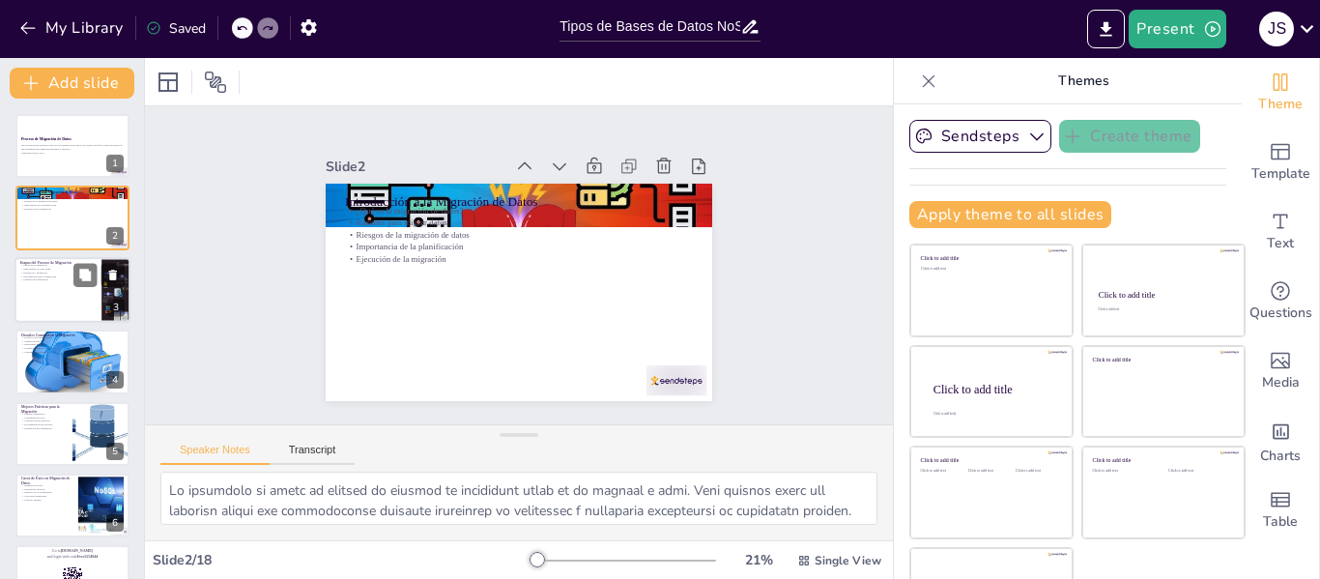
checkbox input "true"
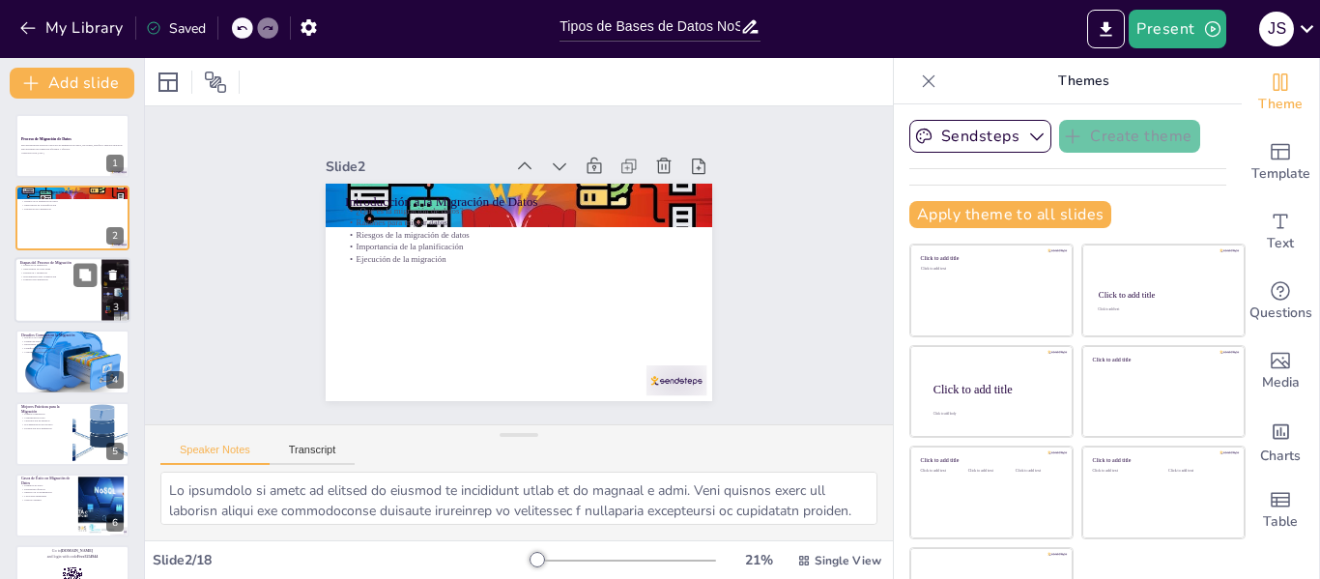
click at [67, 266] on p "Etapas de la migración" at bounding box center [57, 266] width 75 height 4
type textarea "Lor ipsumd si am consectet adi elitseddoe temp incididuntu la etdolor m aliquae…"
checkbox input "true"
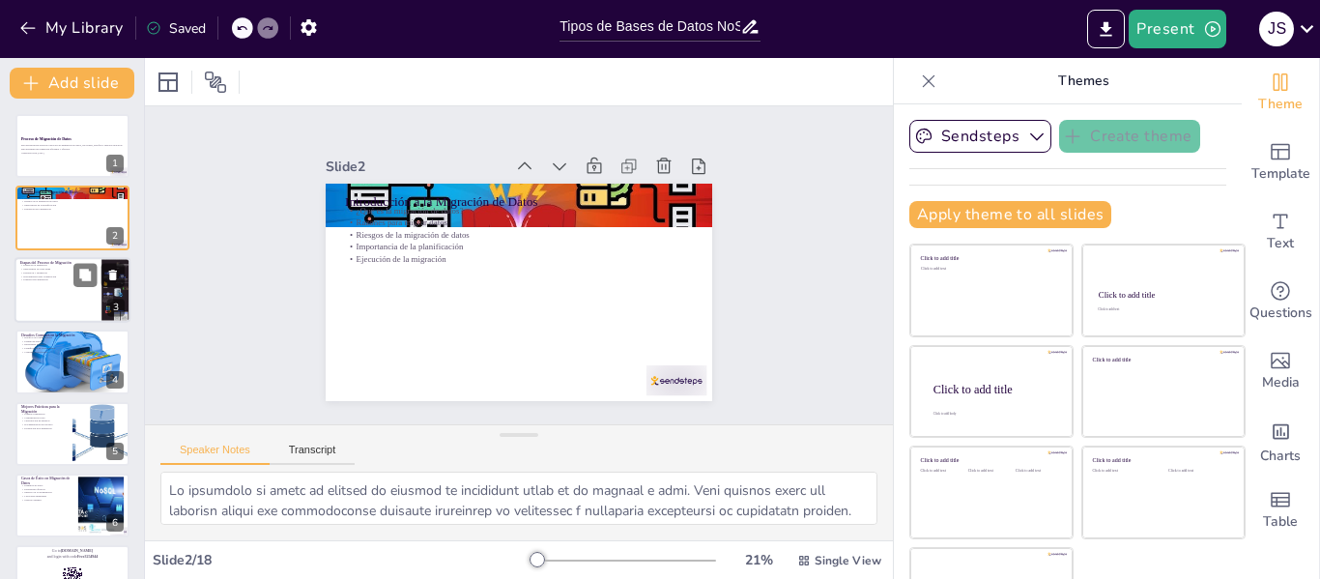
checkbox input "true"
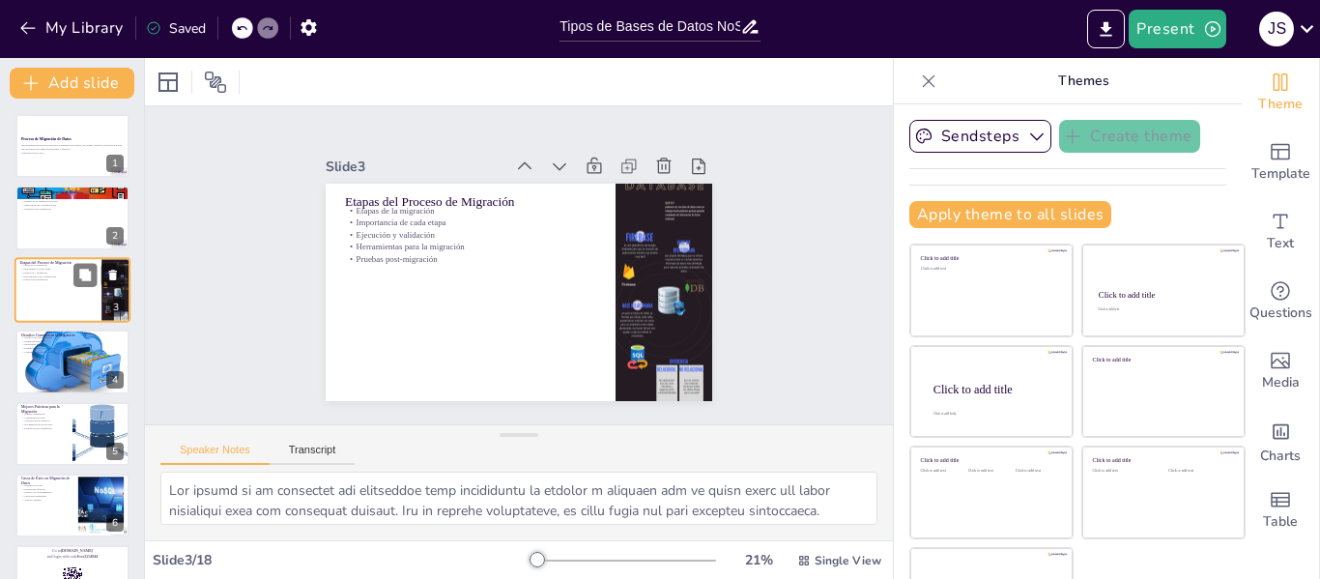
checkbox input "true"
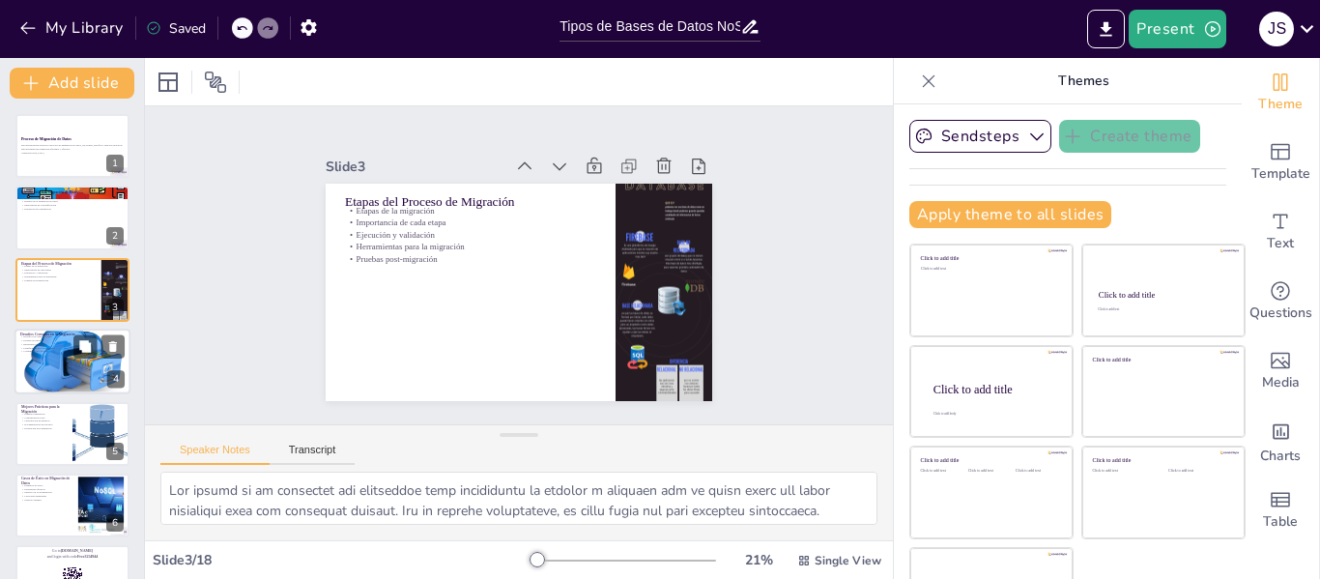
click at [58, 350] on p "Comunicación efectiva" at bounding box center [72, 352] width 104 height 4
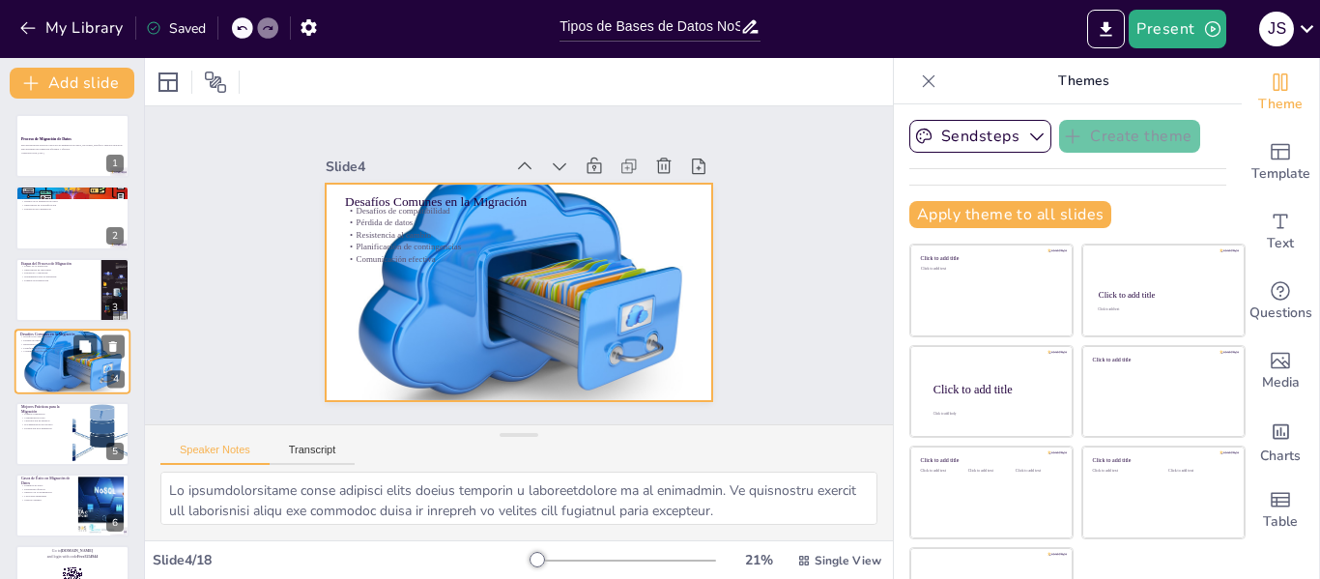
scroll to position [23, 0]
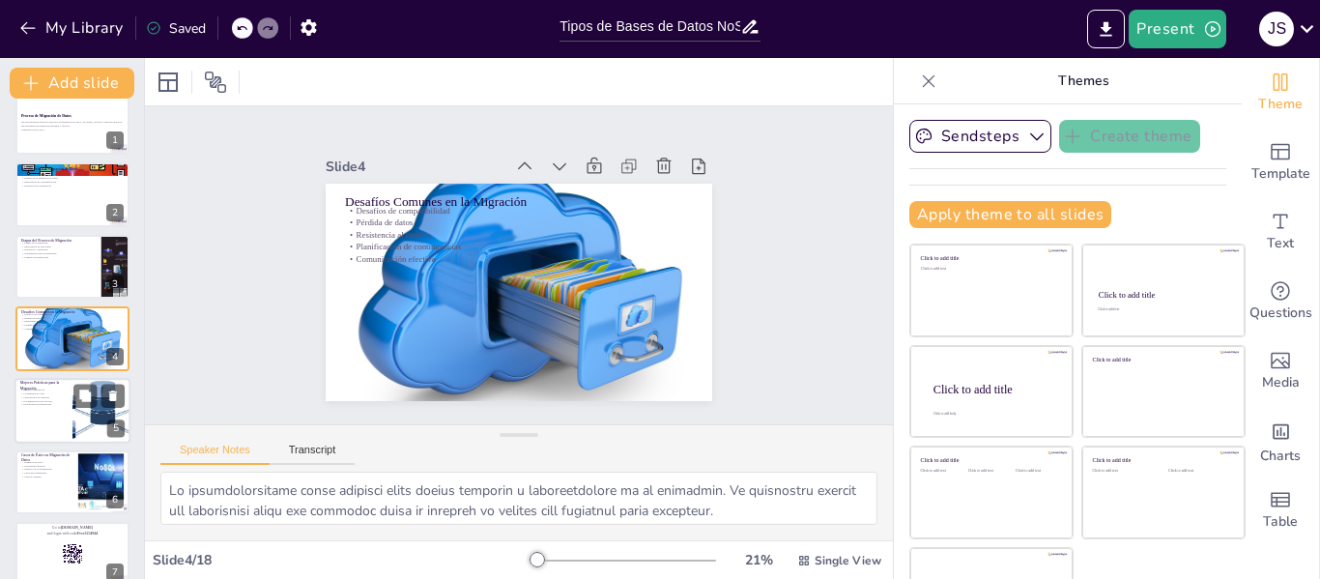
click at [61, 399] on p "Documentación del proceso" at bounding box center [43, 401] width 46 height 4
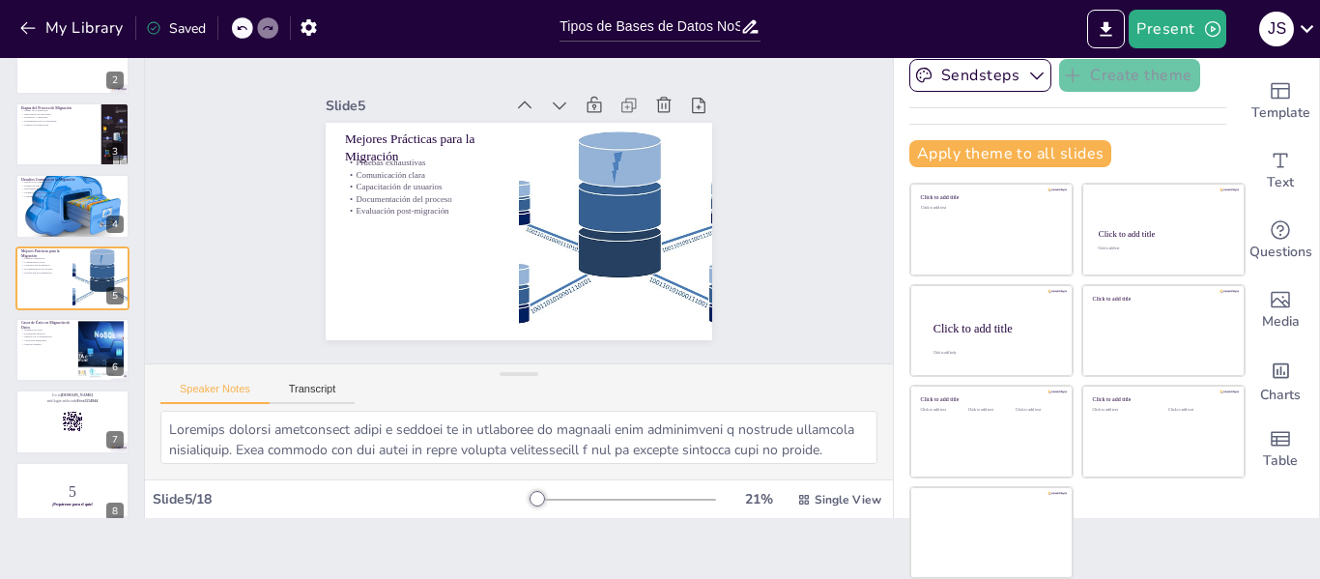
scroll to position [61, 0]
drag, startPoint x: 502, startPoint y: 488, endPoint x: 512, endPoint y: 492, distance: 10.4
click at [530, 488] on div "21 % Single View" at bounding box center [707, 499] width 355 height 31
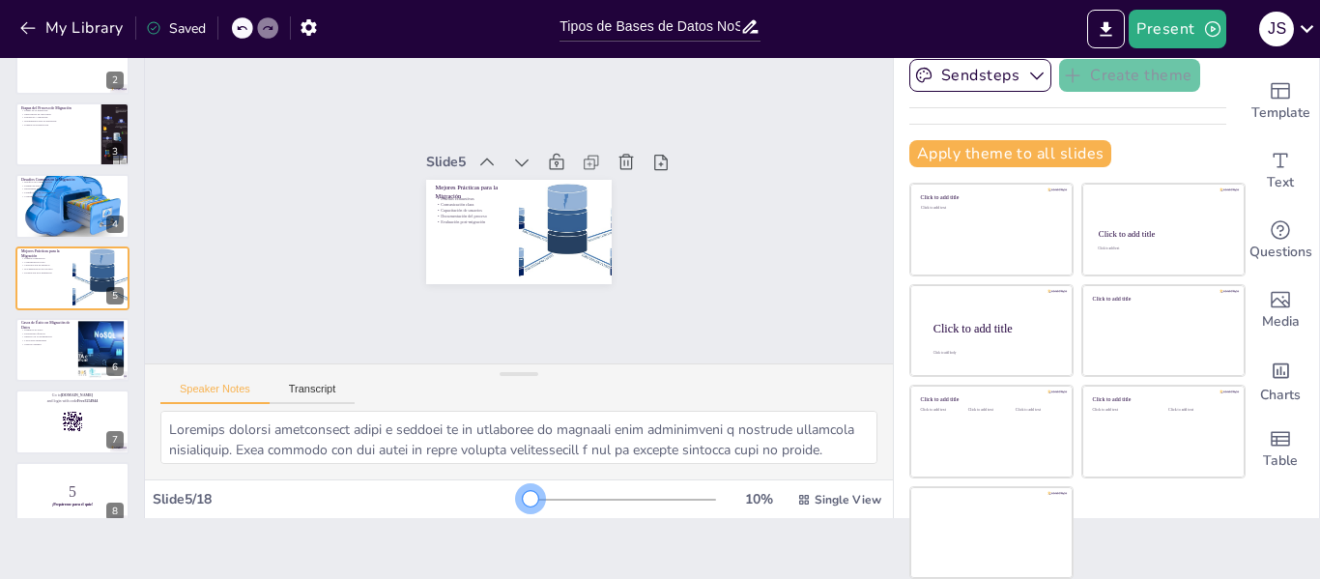
drag, startPoint x: 513, startPoint y: 497, endPoint x: 500, endPoint y: 498, distance: 12.6
click at [523, 498] on div at bounding box center [530, 498] width 15 height 15
click at [47, 218] on div at bounding box center [72, 206] width 116 height 80
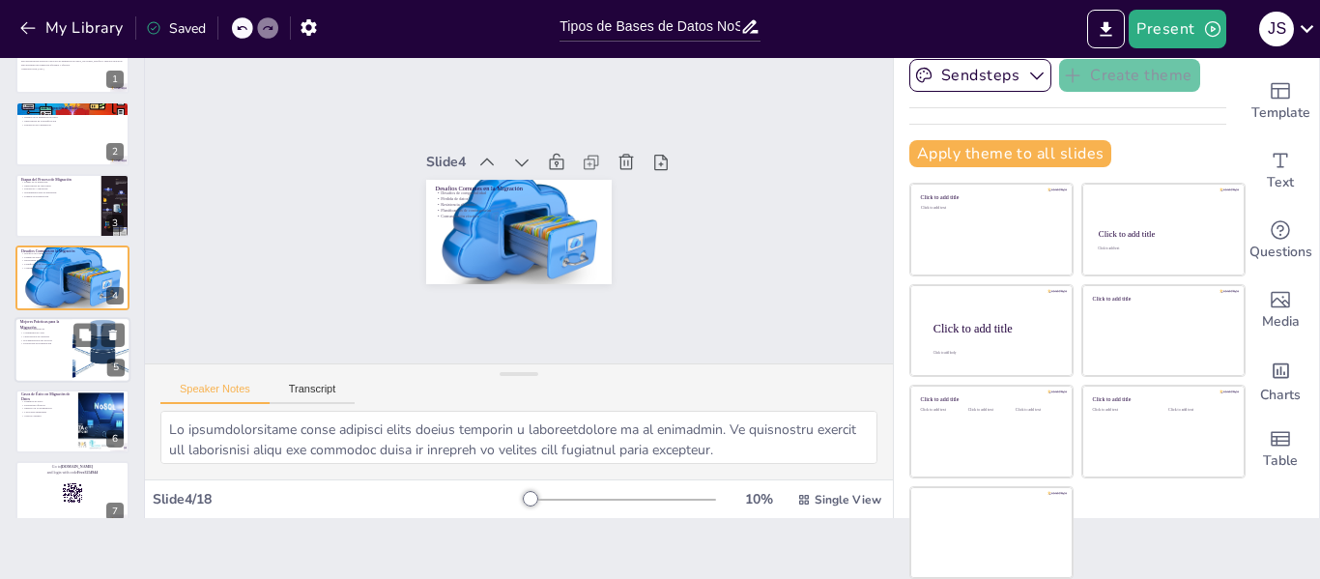
click at [69, 337] on div at bounding box center [72, 350] width 116 height 66
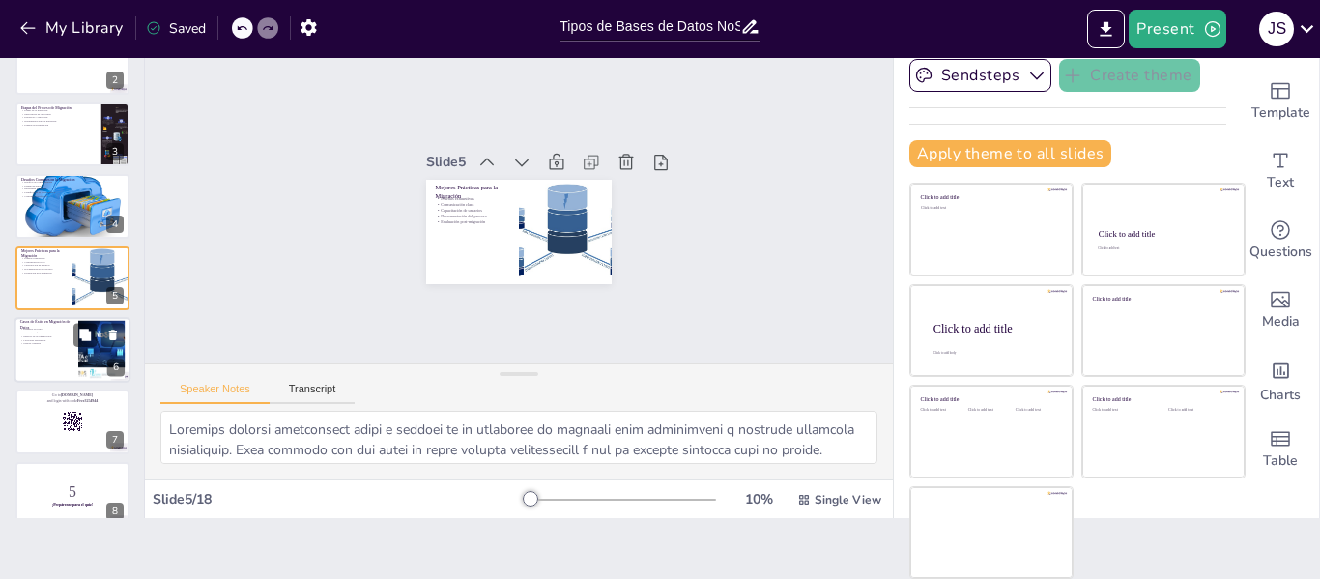
click at [88, 382] on div "Casos de Éxito en Migración de Datos Ejemplos de éxito Estrategias efectivas Im…" at bounding box center [72, 350] width 116 height 66
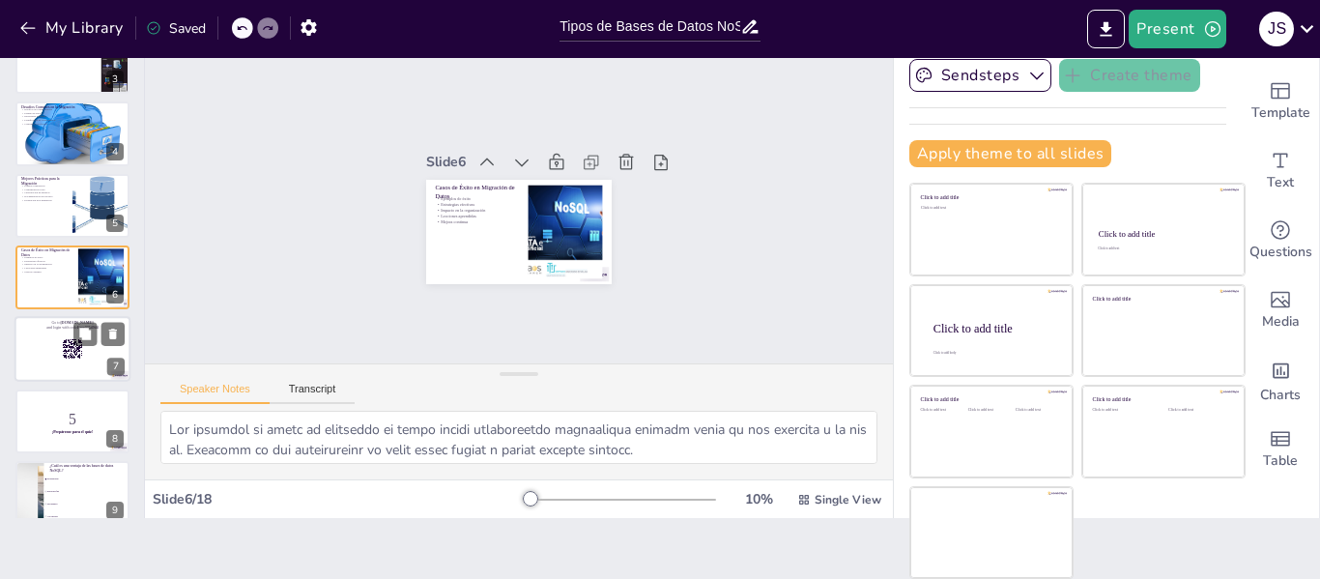
click at [75, 367] on div at bounding box center [72, 350] width 116 height 66
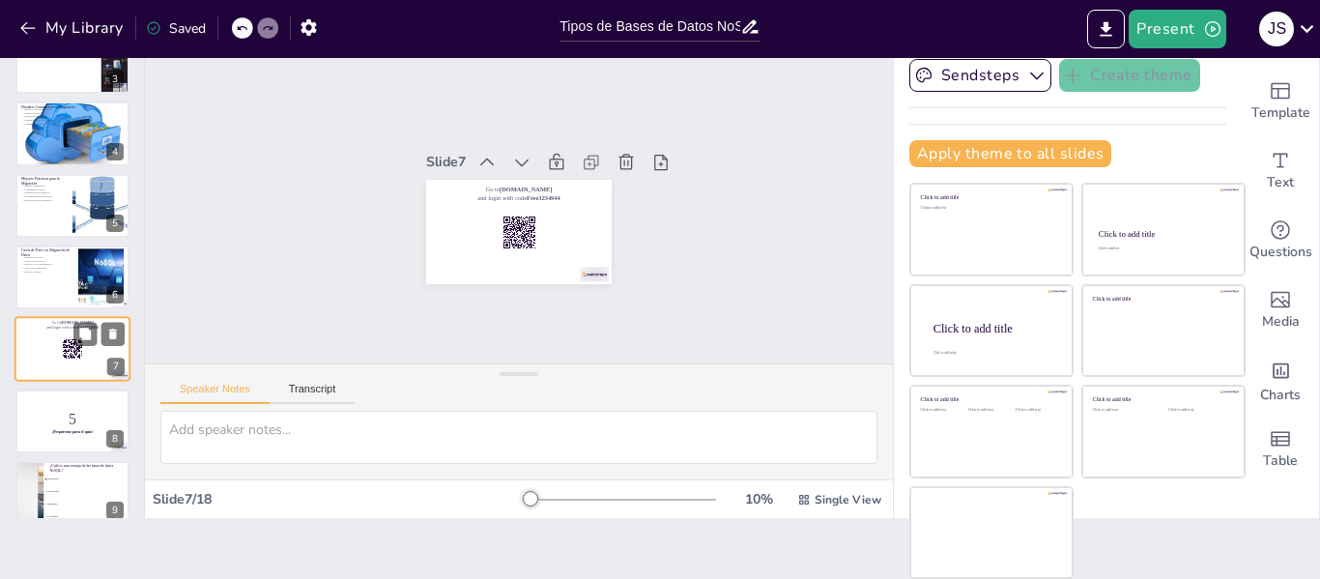
scroll to position [239, 0]
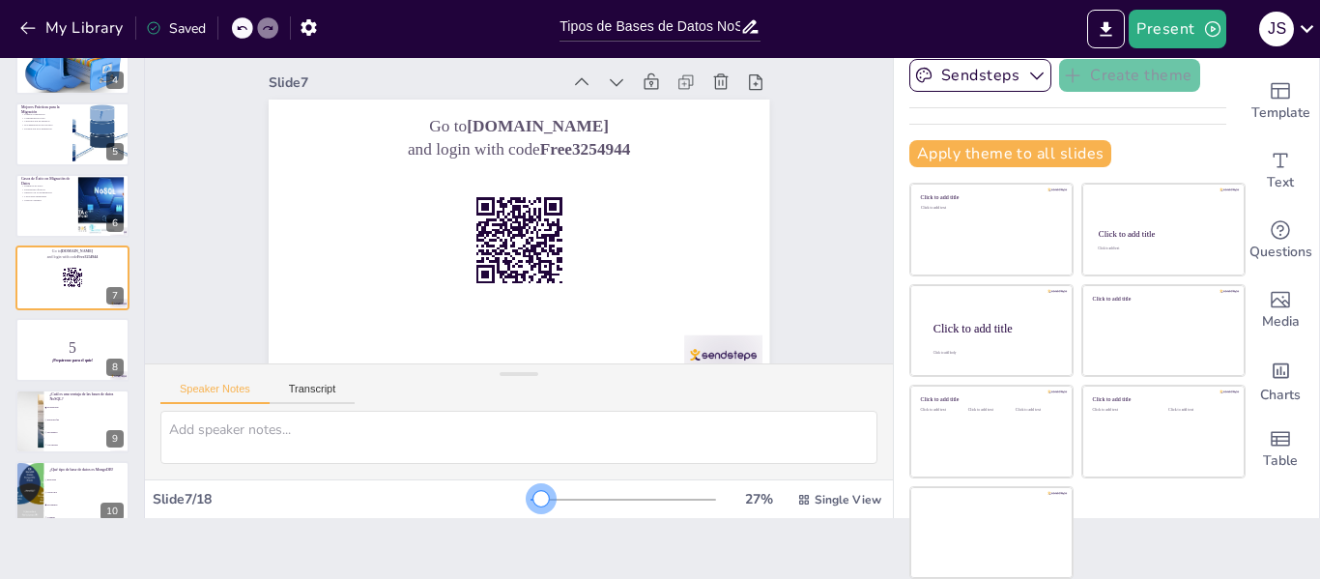
click at [533, 500] on div at bounding box center [540, 498] width 15 height 15
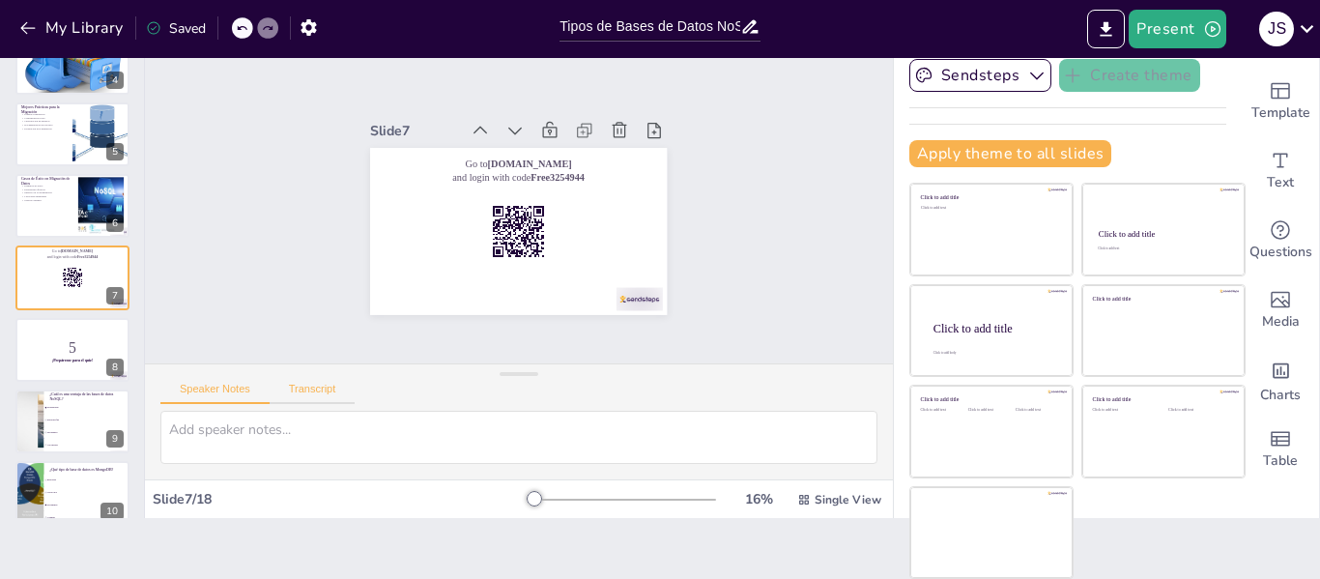
click at [311, 390] on button "Transcript" at bounding box center [313, 393] width 86 height 21
click at [238, 383] on button "Speaker Notes" at bounding box center [214, 393] width 109 height 21
click at [62, 343] on p "5" at bounding box center [72, 346] width 104 height 21
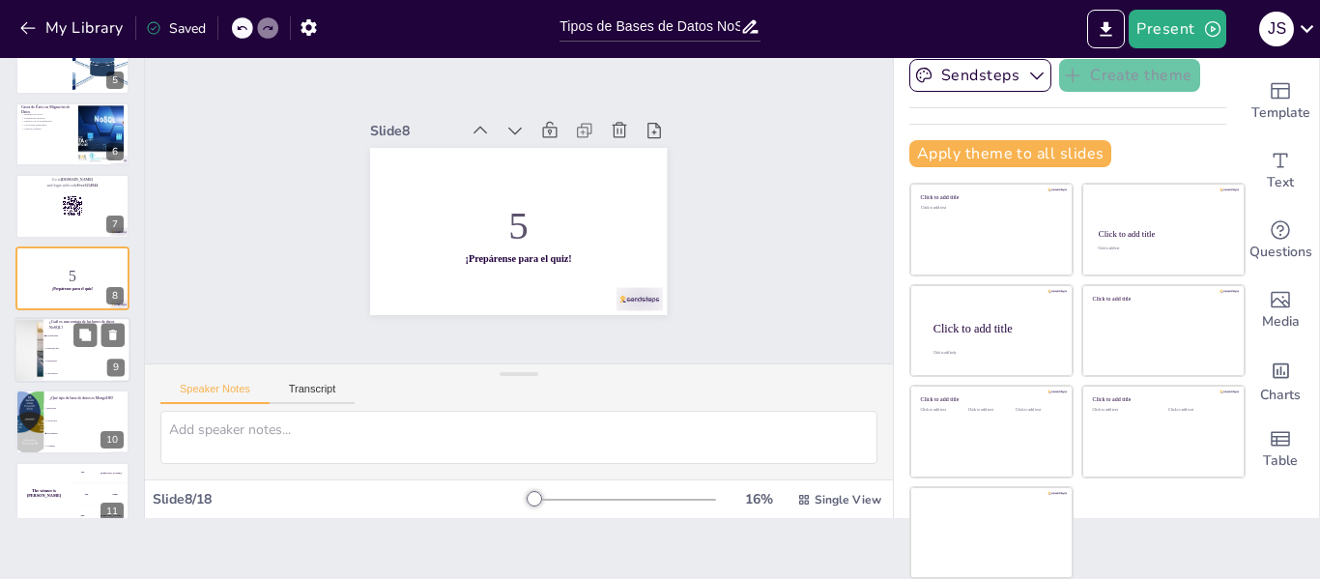
click at [77, 378] on li "Alta latencia" at bounding box center [86, 374] width 87 height 13
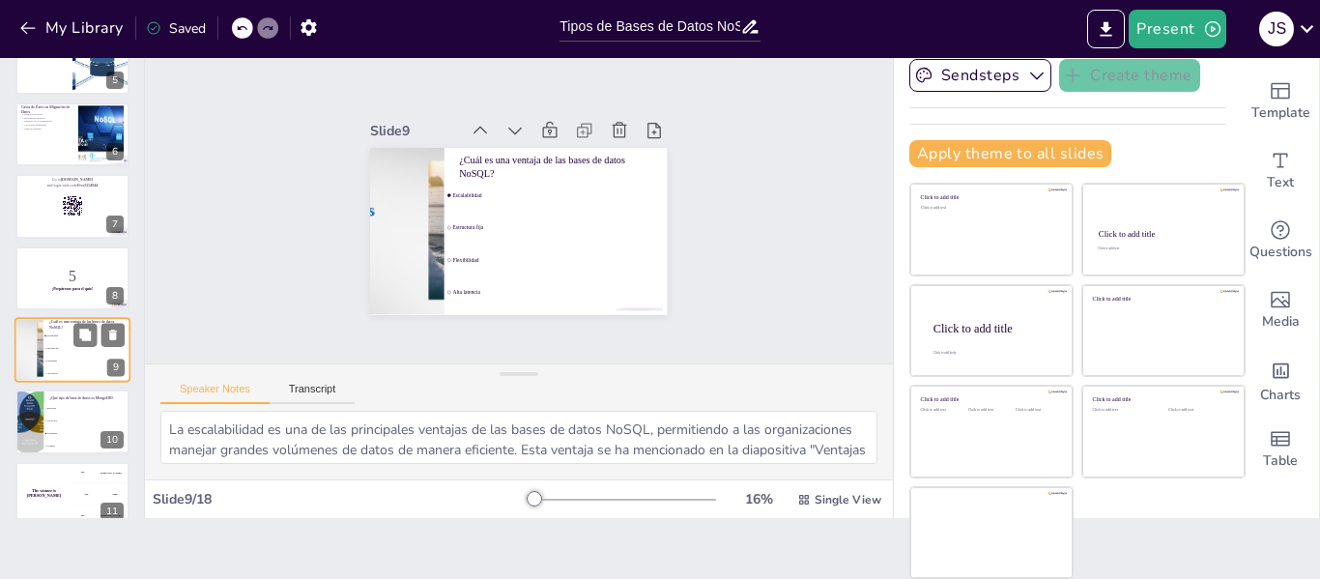
scroll to position [383, 0]
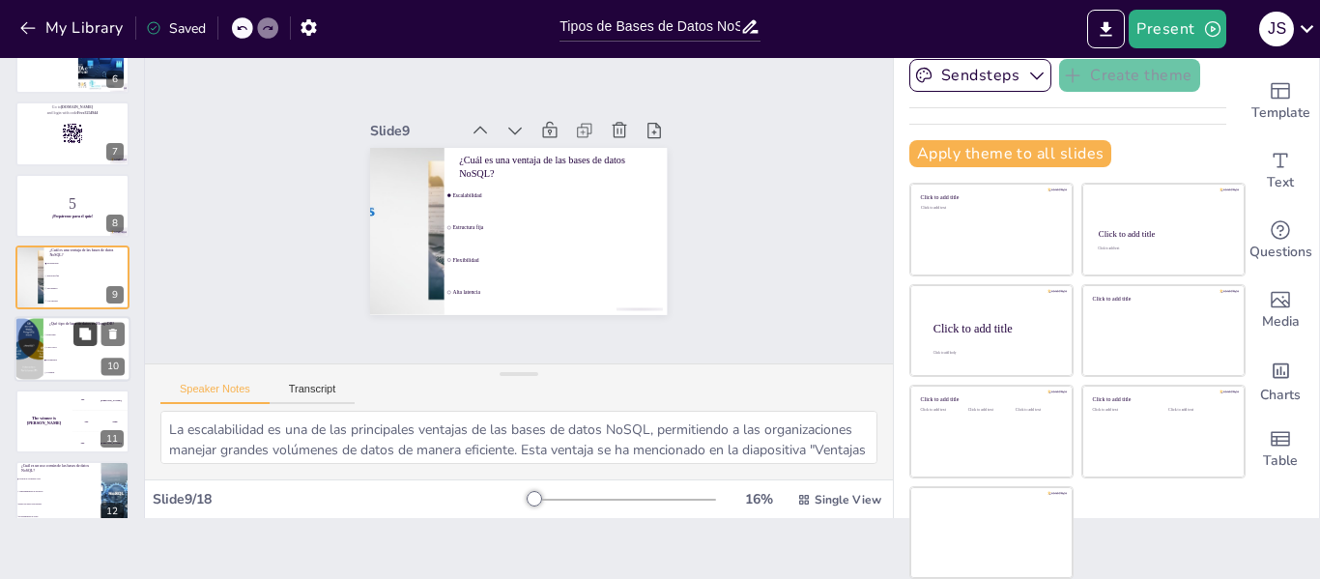
click at [95, 328] on button at bounding box center [84, 334] width 23 height 23
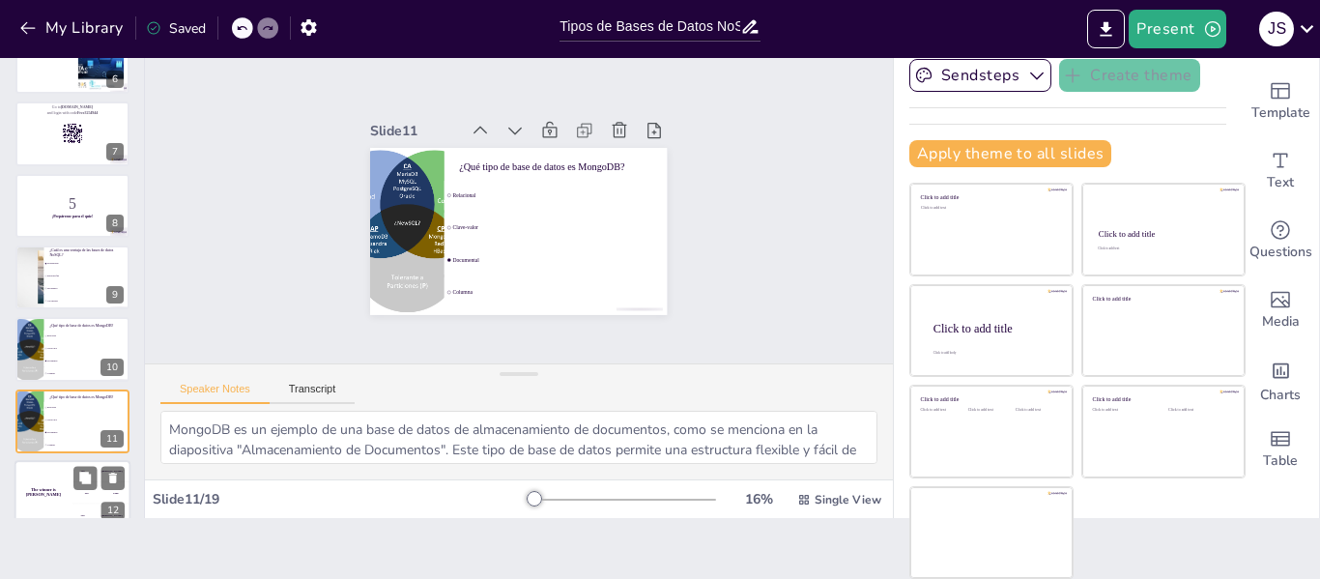
scroll to position [526, 0]
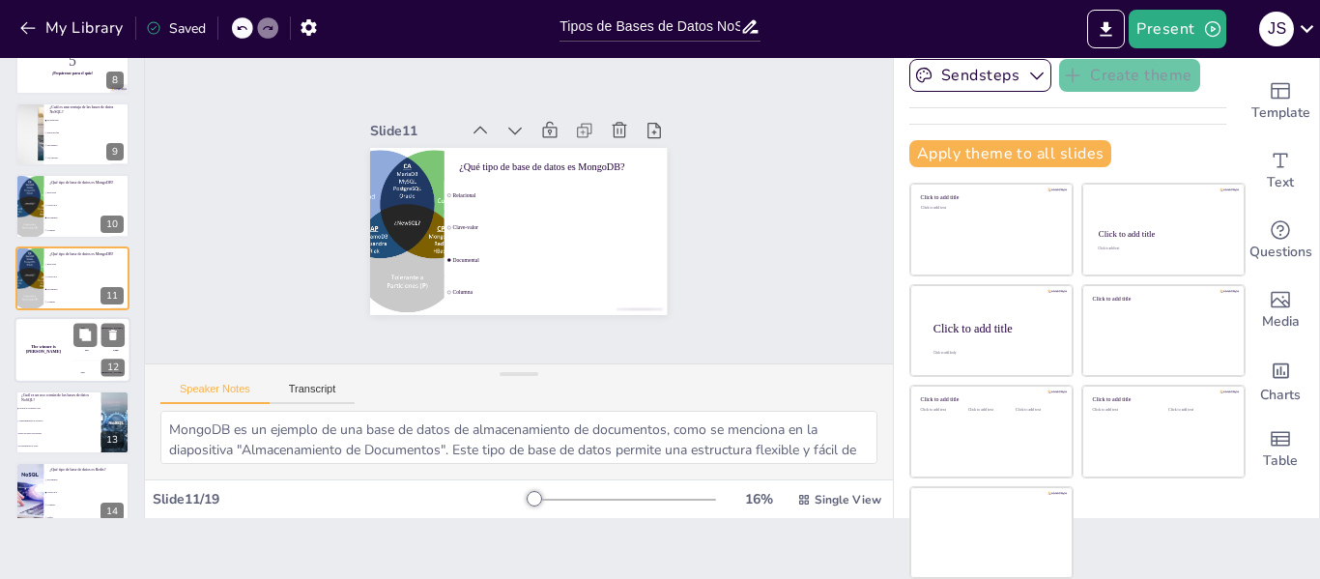
click at [51, 334] on div "The winner is [PERSON_NAME]" at bounding box center [43, 350] width 58 height 66
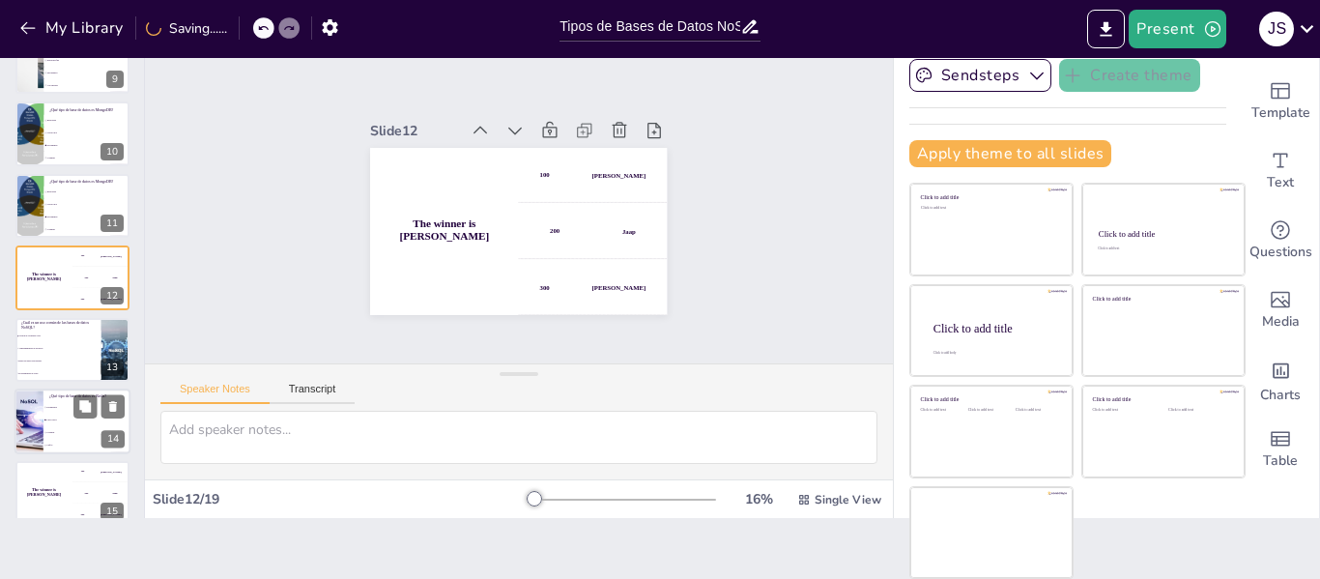
click at [54, 357] on li "Bases de datos relacionales" at bounding box center [58, 361] width 86 height 12
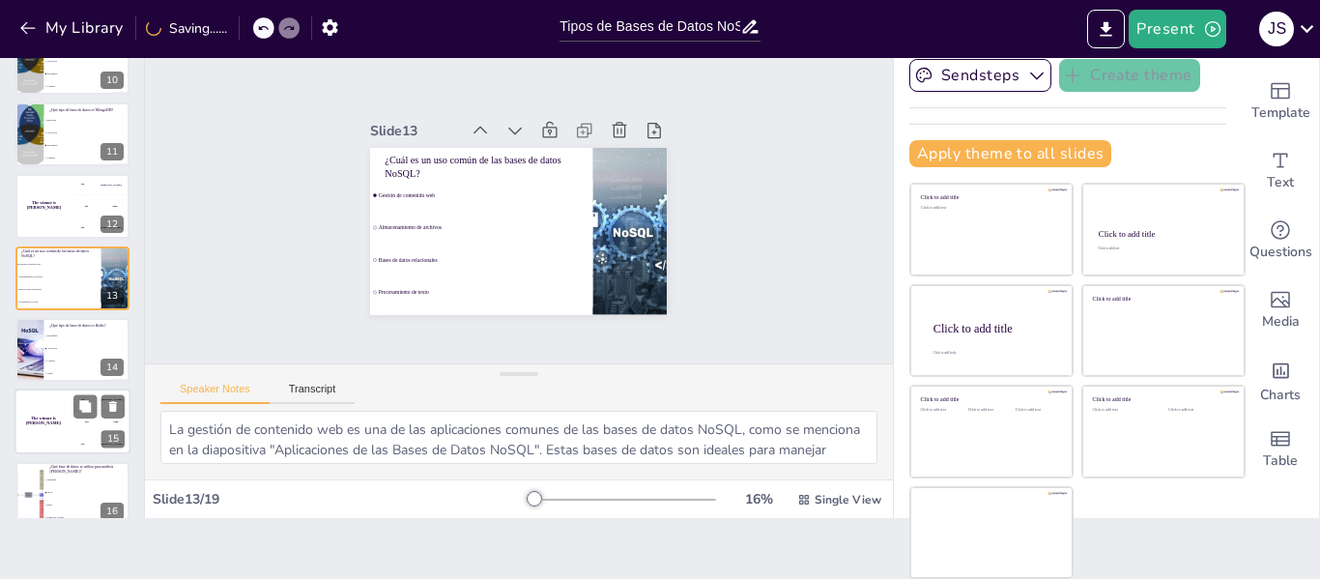
click at [47, 401] on div "The winner is [PERSON_NAME]" at bounding box center [43, 422] width 58 height 66
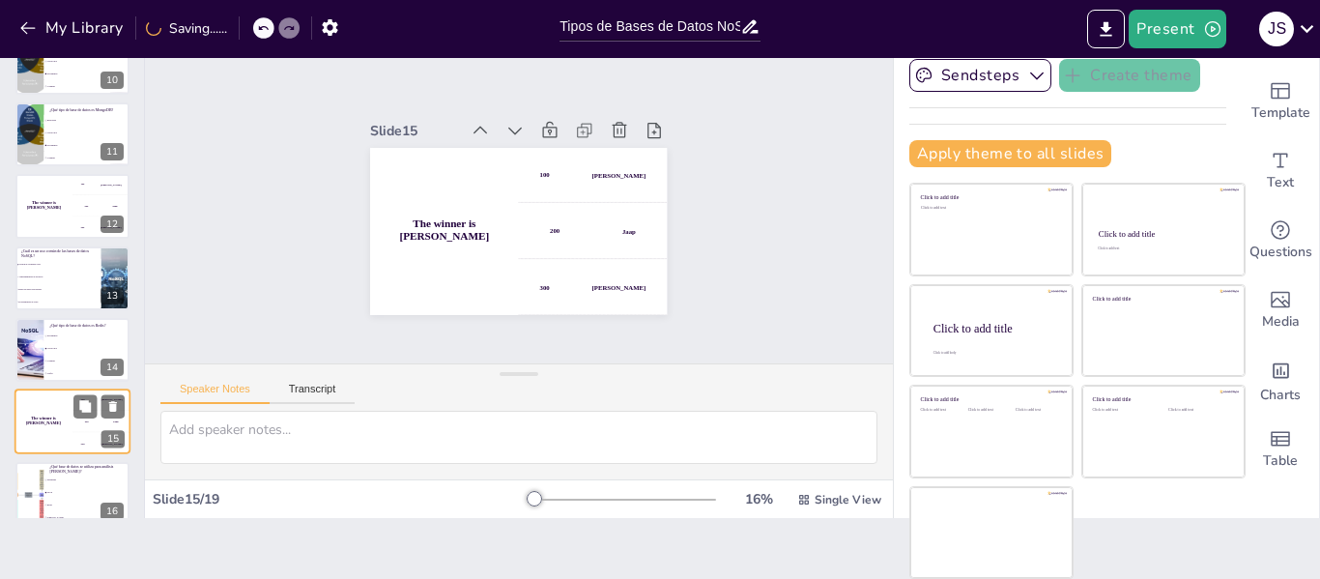
scroll to position [814, 0]
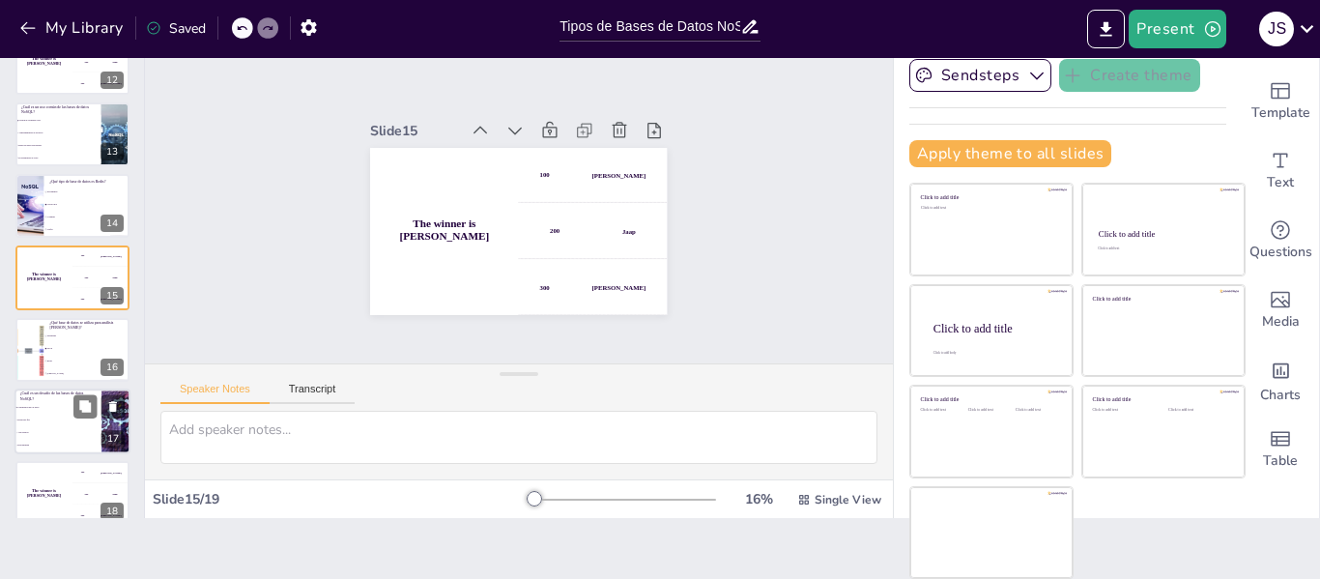
drag, startPoint x: 140, startPoint y: 419, endPoint x: 128, endPoint y: 437, distance: 21.5
click at [143, 468] on div "Add slide Proceso de Migración de Datos Esta presentación explora el proceso de…" at bounding box center [72, 257] width 145 height 521
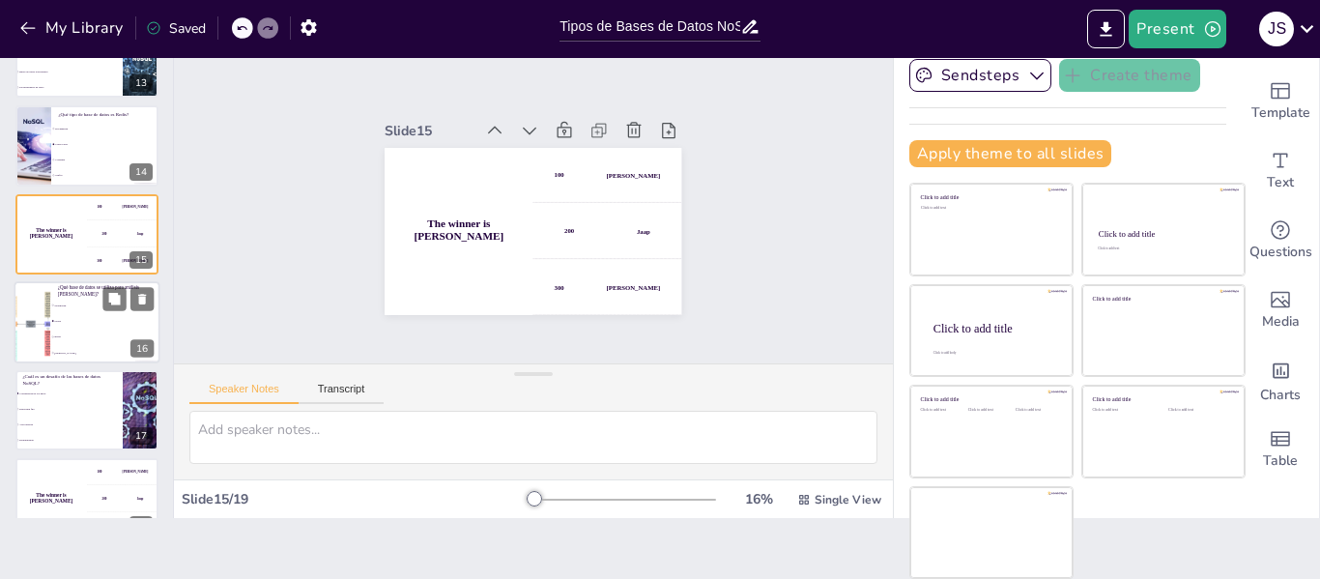
click at [78, 310] on li "MongoDB" at bounding box center [104, 304] width 109 height 15
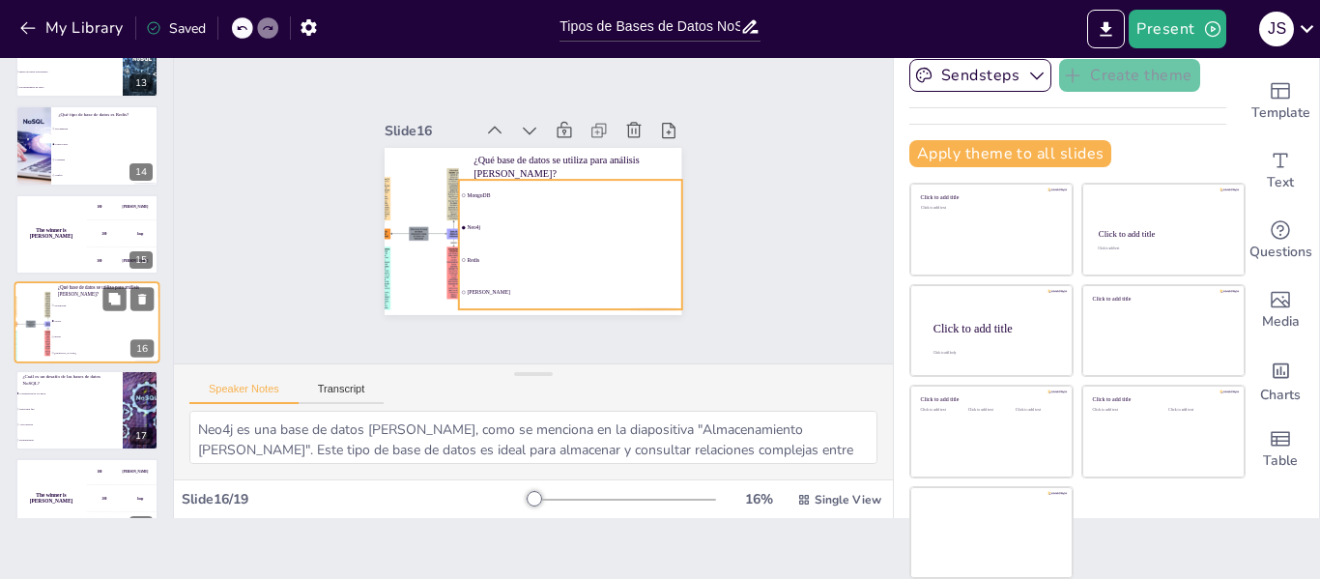
scroll to position [1138, 0]
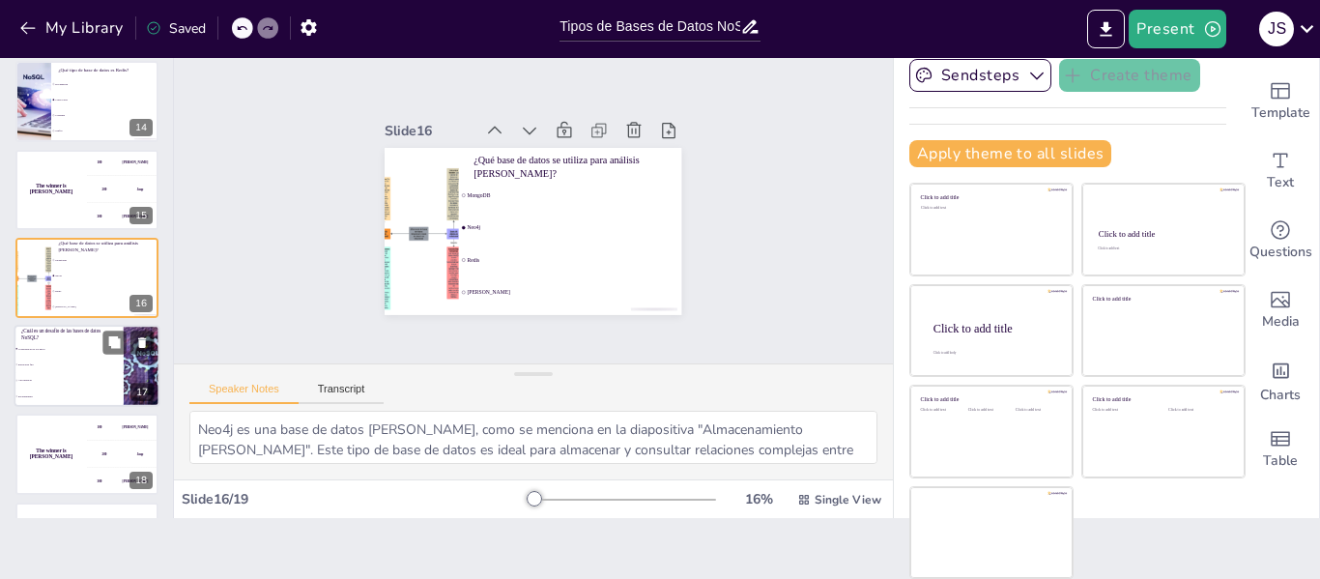
click at [49, 343] on li "Consistencia de los datos" at bounding box center [68, 347] width 109 height 15
